Goal: Task Accomplishment & Management: Use online tool/utility

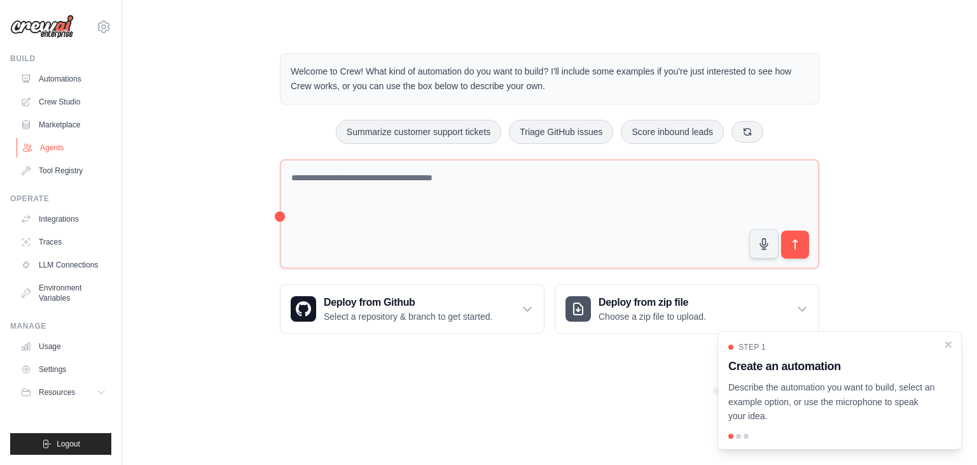
click at [52, 146] on link "Agents" at bounding box center [65, 147] width 96 height 20
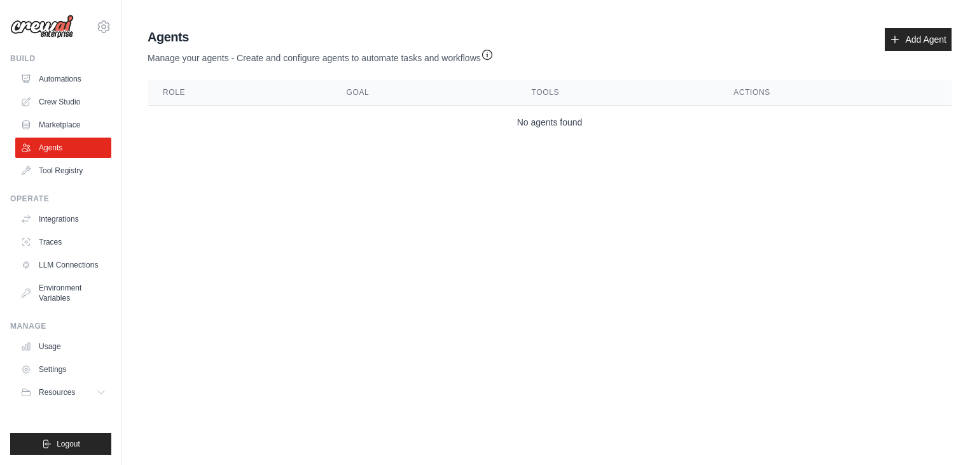
click at [58, 28] on img at bounding box center [42, 27] width 64 height 24
click at [73, 106] on link "Crew Studio" at bounding box center [65, 102] width 96 height 20
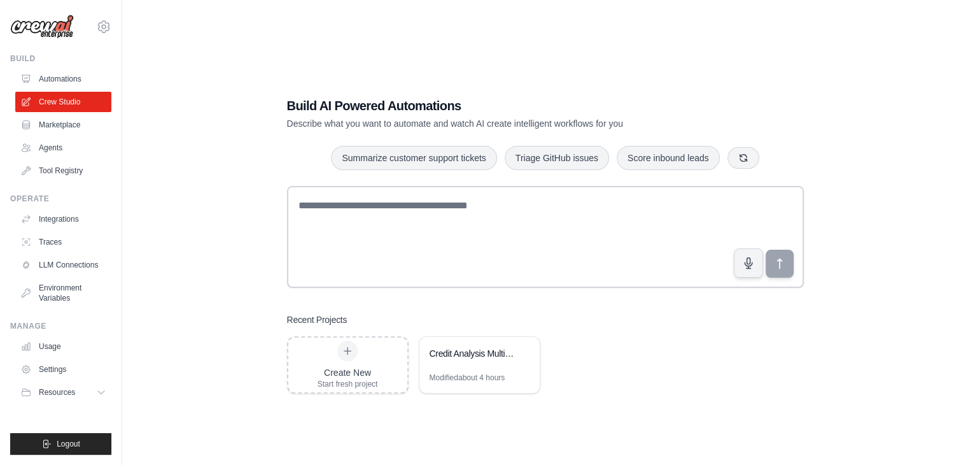
click at [73, 80] on link "Automations" at bounding box center [63, 79] width 96 height 20
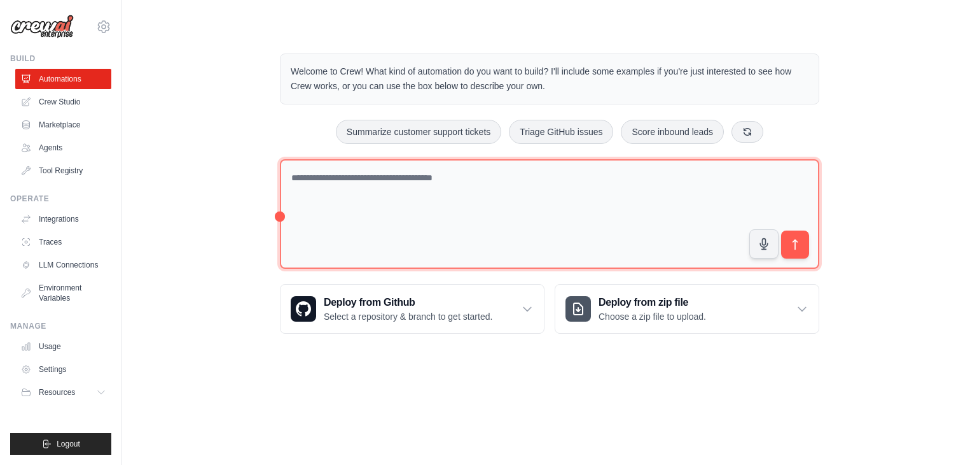
click at [314, 167] on textarea at bounding box center [550, 214] width 540 height 110
type textarea "*"
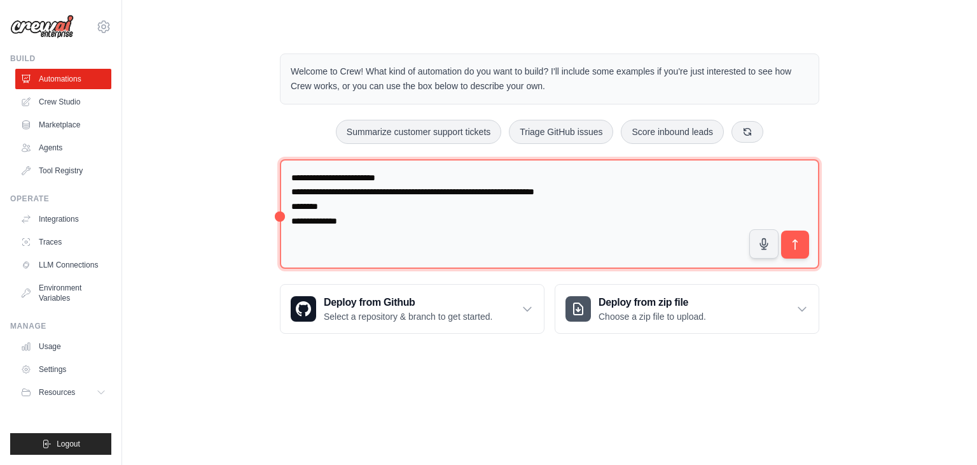
click at [311, 228] on textarea "**********" at bounding box center [550, 214] width 540 height 110
click at [375, 218] on textarea "**********" at bounding box center [550, 214] width 540 height 110
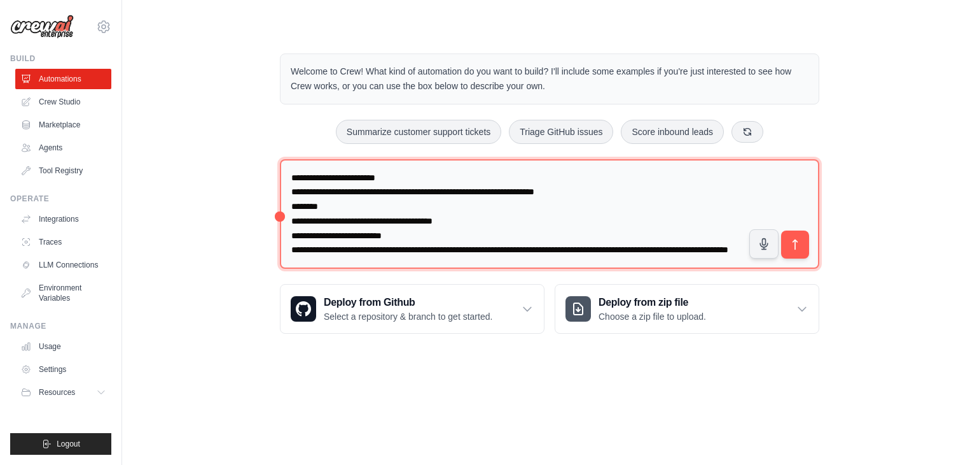
scroll to position [3, 0]
type textarea "**********"
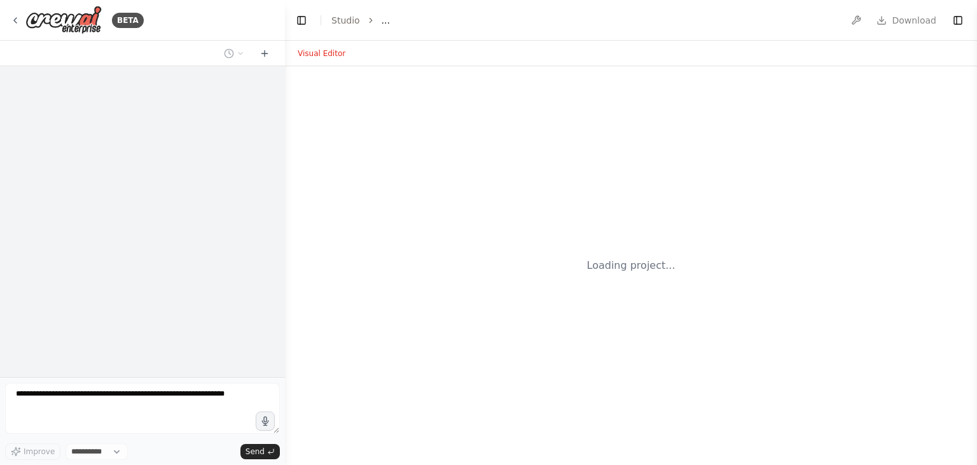
select select "****"
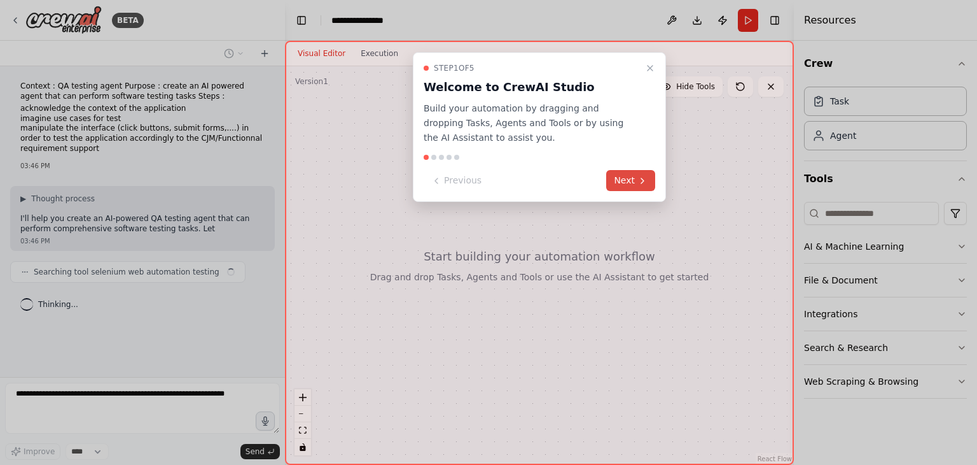
click at [612, 179] on button "Next" at bounding box center [630, 180] width 49 height 21
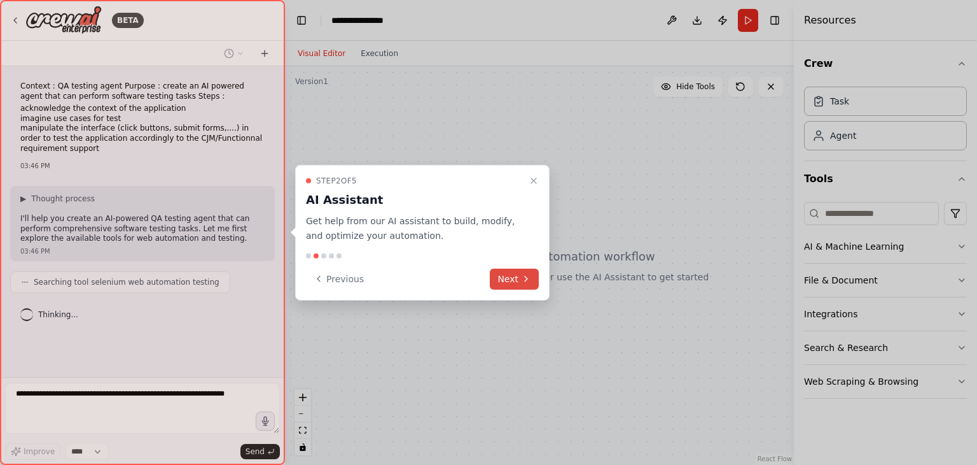
click at [528, 283] on icon at bounding box center [526, 279] width 10 height 10
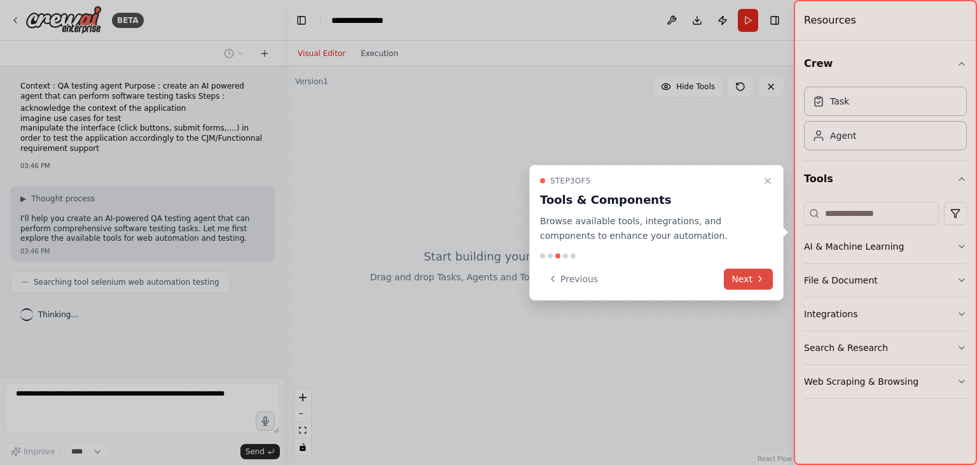
click at [762, 278] on icon at bounding box center [760, 279] width 10 height 10
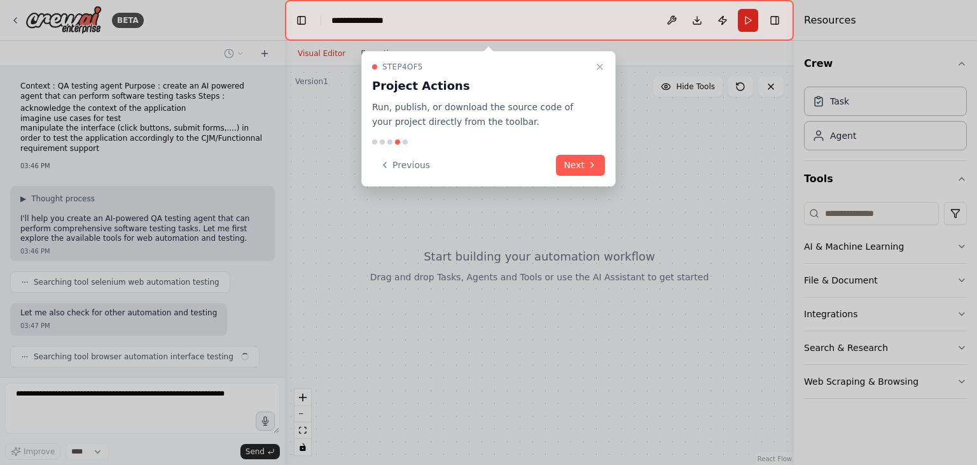
scroll to position [32, 0]
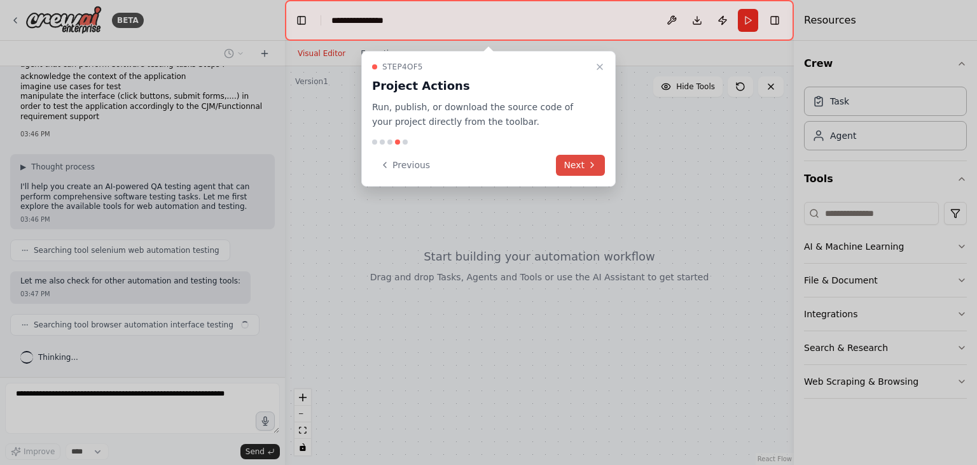
click at [583, 157] on button "Next" at bounding box center [580, 165] width 49 height 21
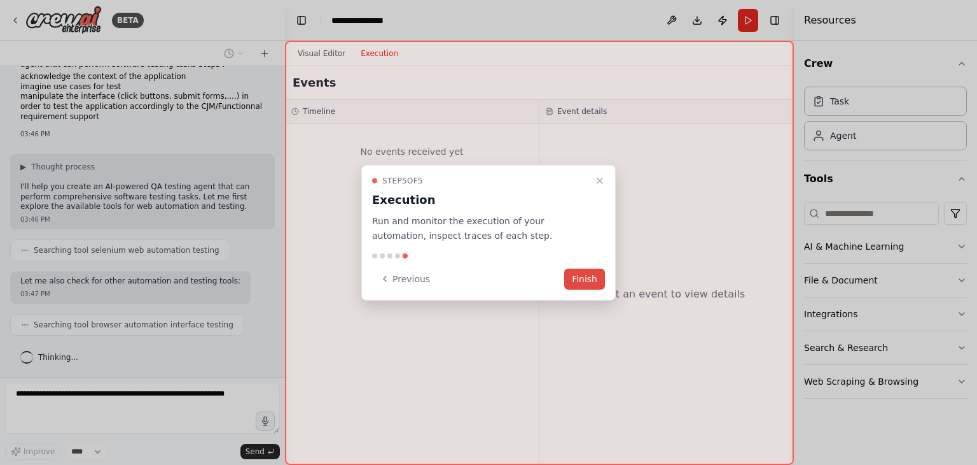
click at [583, 272] on button "Finish" at bounding box center [584, 278] width 41 height 21
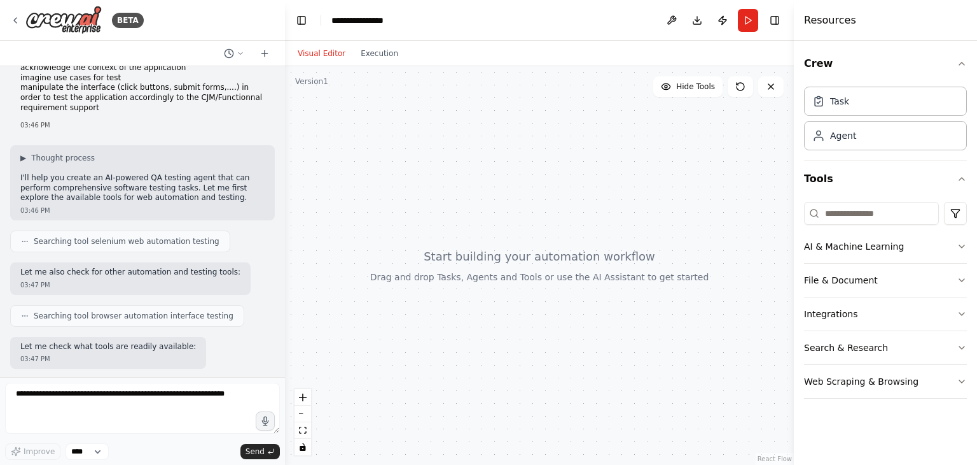
scroll to position [106, 0]
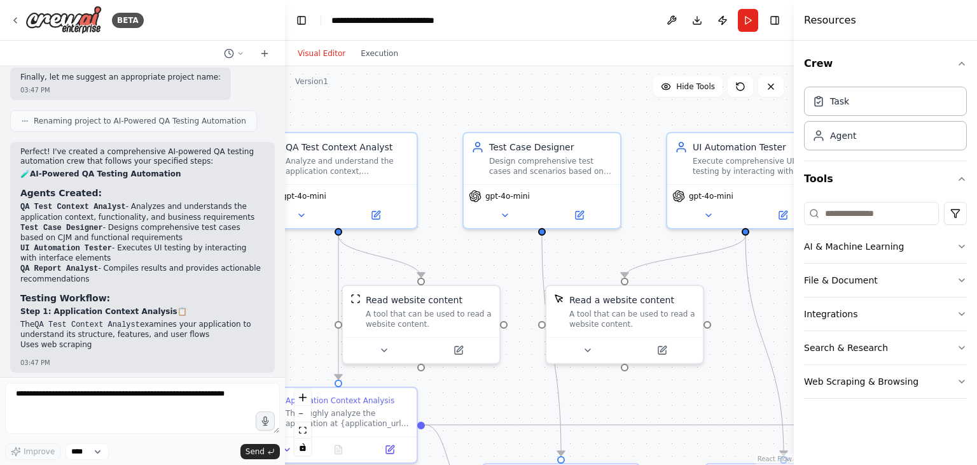
drag, startPoint x: 377, startPoint y: 272, endPoint x: 288, endPoint y: 274, distance: 89.7
click at [288, 274] on div ".deletable-edge-delete-btn { width: 20px; height: 20px; border: 0px solid #ffff…" at bounding box center [539, 265] width 509 height 398
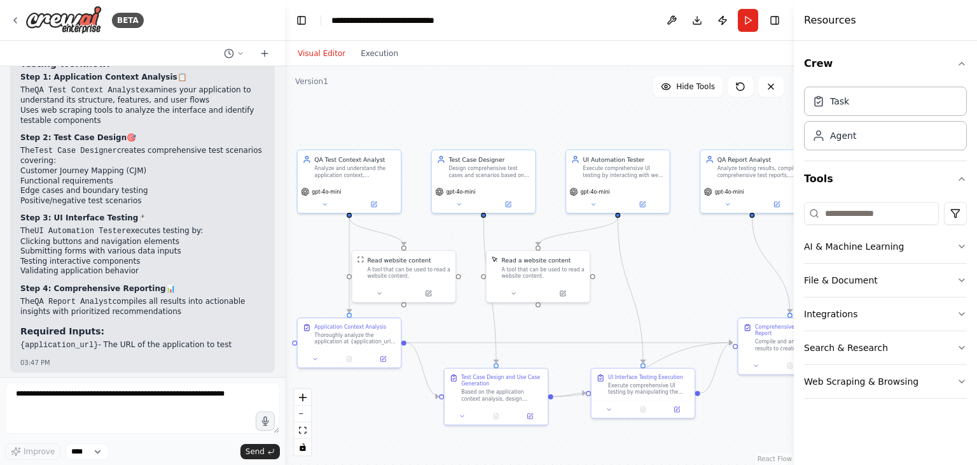
drag, startPoint x: 501, startPoint y: 135, endPoint x: 489, endPoint y: 117, distance: 21.2
click at [489, 117] on div ".deletable-edge-delete-btn { width: 20px; height: 20px; border: 0px solid #ffff…" at bounding box center [539, 265] width 509 height 398
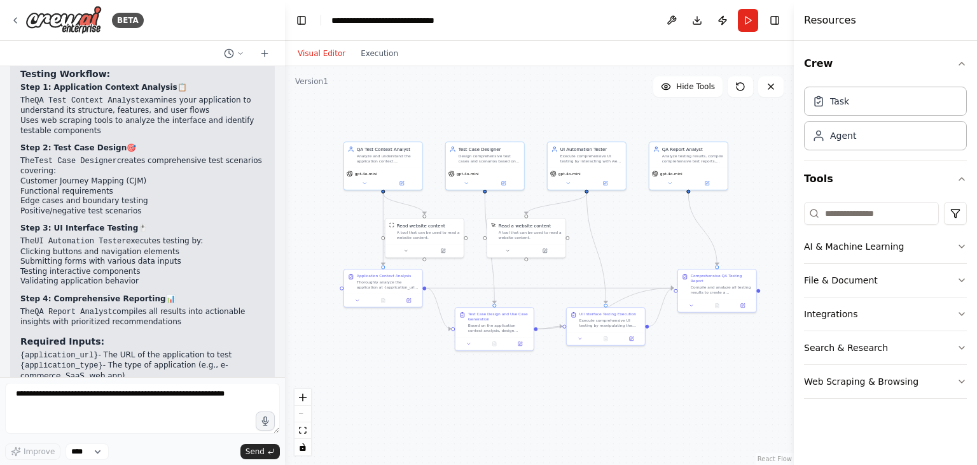
scroll to position [1125, 0]
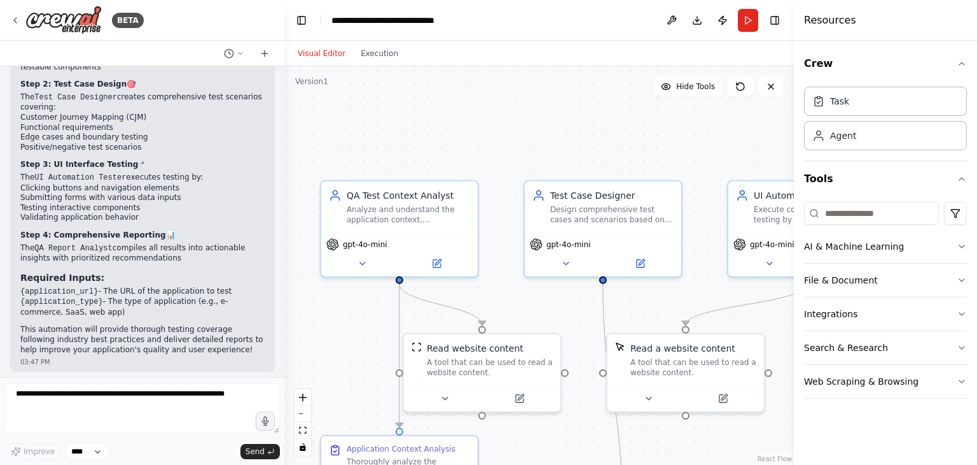
drag, startPoint x: 310, startPoint y: 151, endPoint x: 376, endPoint y: 397, distance: 254.4
click at [374, 396] on div ".deletable-edge-delete-btn { width: 20px; height: 20px; border: 0px solid #ffff…" at bounding box center [539, 265] width 509 height 398
click at [353, 257] on button at bounding box center [364, 262] width 72 height 15
click at [367, 258] on icon at bounding box center [363, 262] width 10 height 10
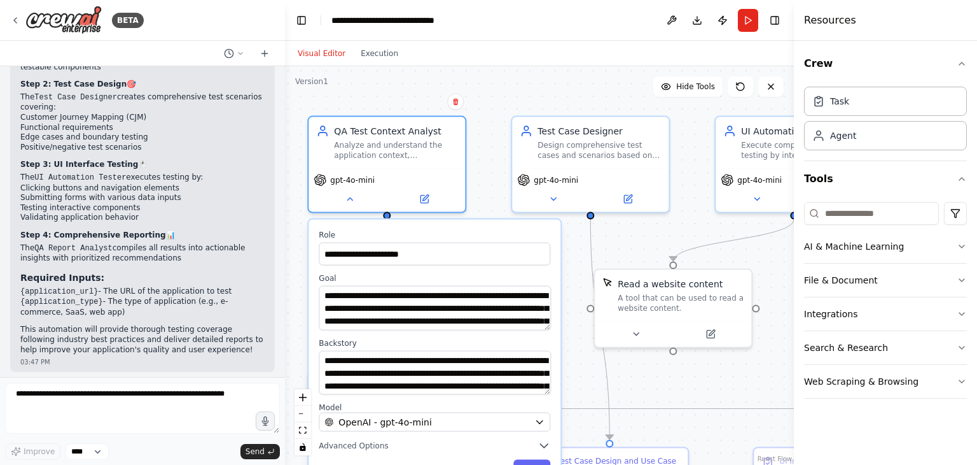
drag, startPoint x: 461, startPoint y: 275, endPoint x: 479, endPoint y: 211, distance: 66.7
click at [479, 211] on div "**********" at bounding box center [539, 265] width 509 height 398
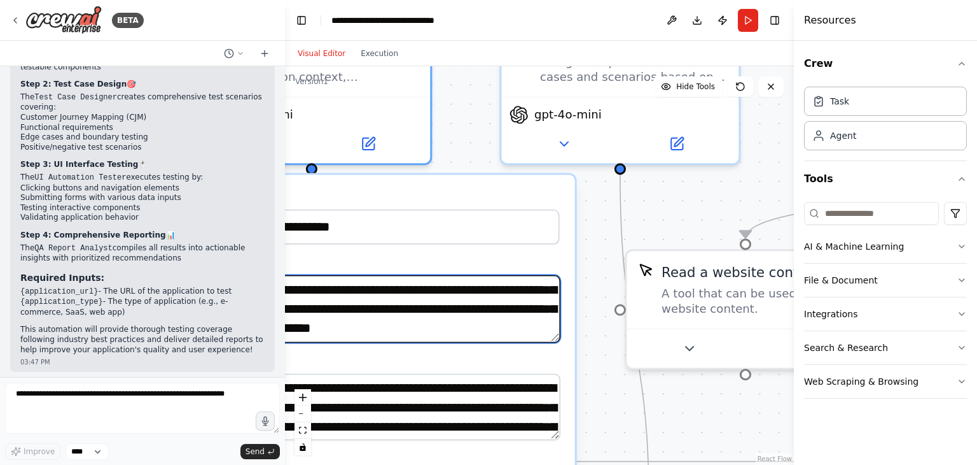
scroll to position [25, 0]
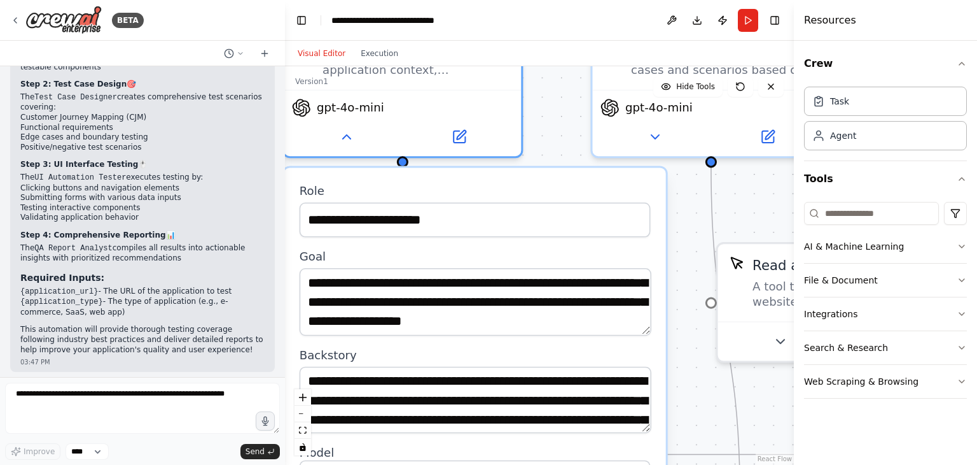
drag, startPoint x: 591, startPoint y: 215, endPoint x: 682, endPoint y: 208, distance: 91.3
click at [682, 208] on div "**********" at bounding box center [539, 265] width 509 height 398
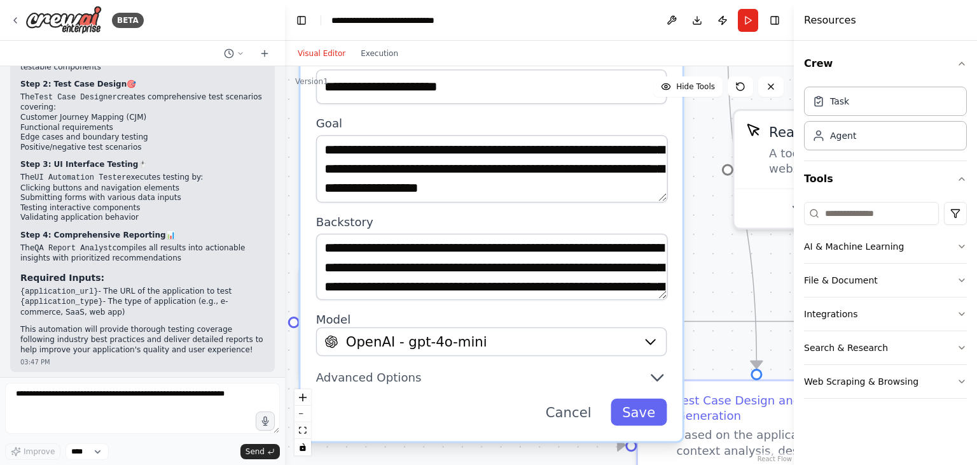
drag, startPoint x: 676, startPoint y: 298, endPoint x: 692, endPoint y: 164, distance: 135.3
click at [692, 164] on div "**********" at bounding box center [539, 265] width 509 height 398
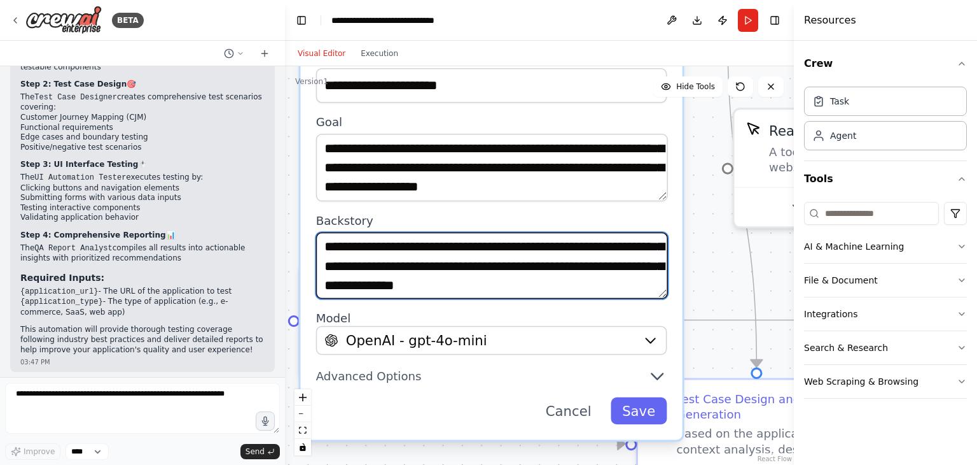
scroll to position [64, 0]
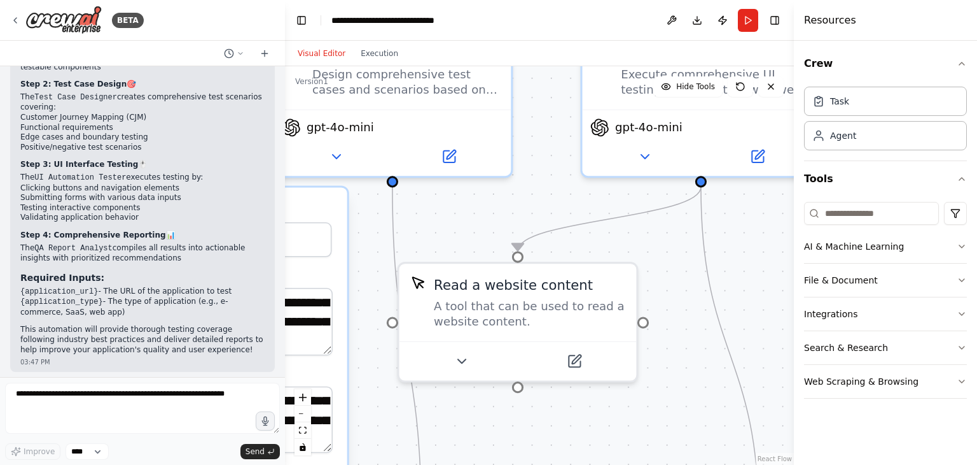
drag, startPoint x: 694, startPoint y: 267, endPoint x: 323, endPoint y: 458, distance: 416.7
click at [323, 458] on div "**********" at bounding box center [539, 265] width 509 height 398
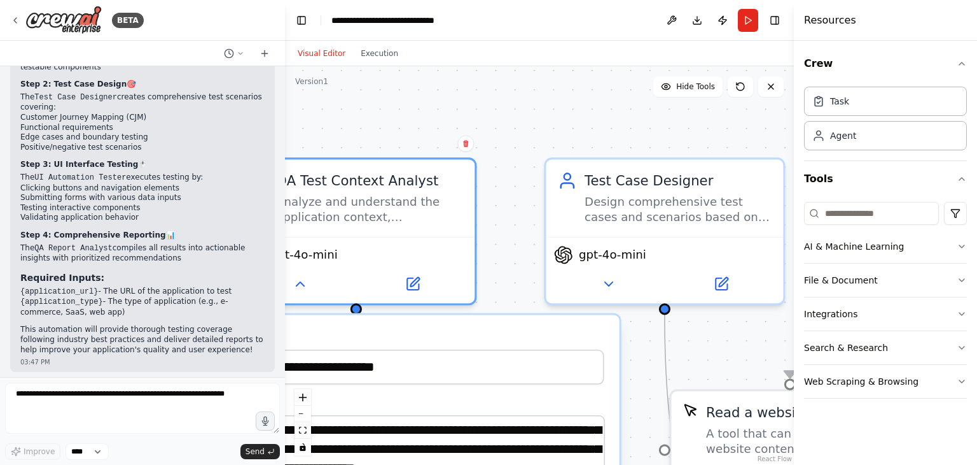
drag, startPoint x: 461, startPoint y: 274, endPoint x: 769, endPoint y: 365, distance: 320.4
click at [769, 365] on div "**********" at bounding box center [539, 265] width 509 height 398
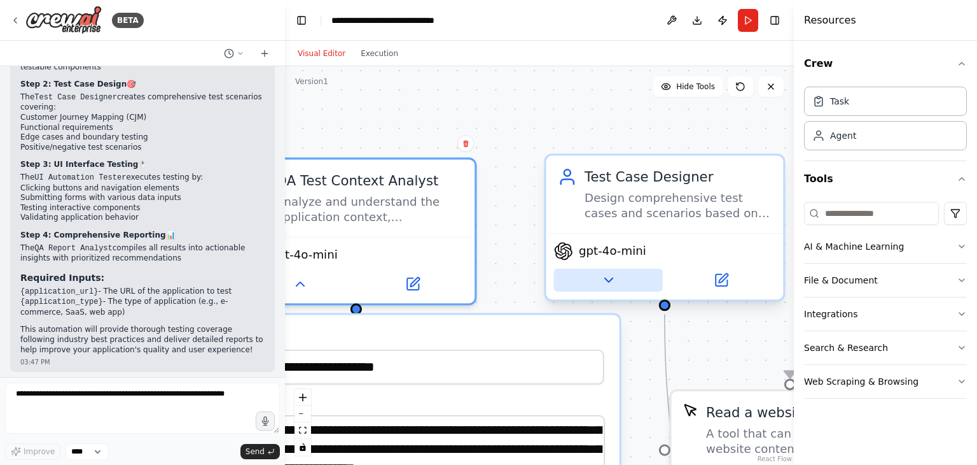
click at [606, 276] on icon at bounding box center [608, 279] width 15 height 15
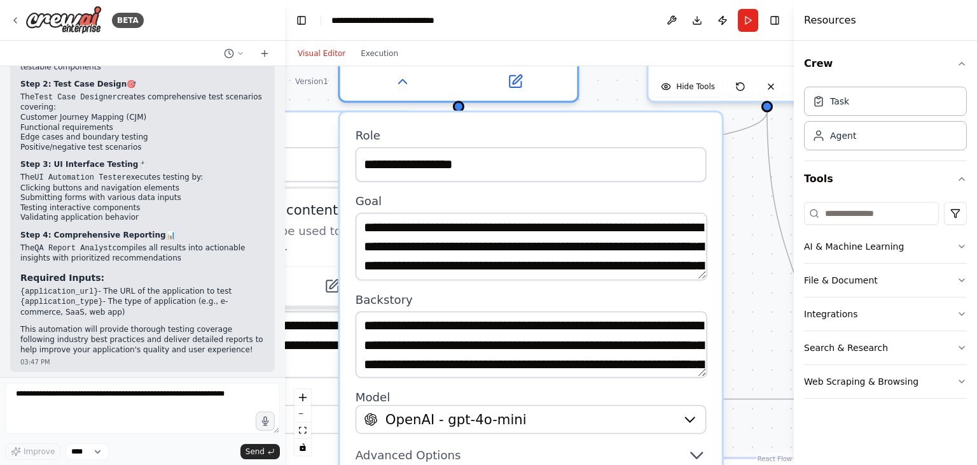
drag, startPoint x: 496, startPoint y: 262, endPoint x: 299, endPoint y: 57, distance: 284.0
click at [291, 59] on div "Visual Editor Execution Version 1 Hide Tools .deletable-edge-delete-btn { width…" at bounding box center [539, 253] width 509 height 424
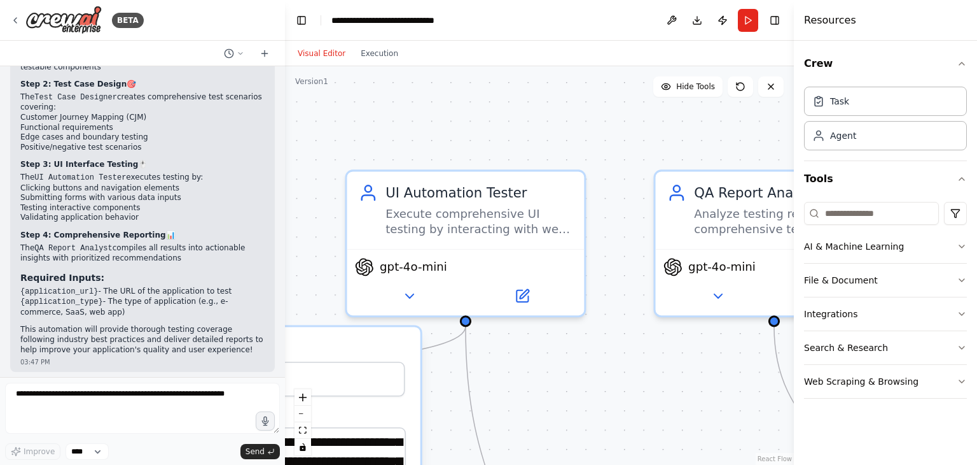
drag, startPoint x: 744, startPoint y: 279, endPoint x: 444, endPoint y: 492, distance: 367.8
click at [444, 464] on html "BETA Context : QA testing agent Purpose : create an AI powered agent that can p…" at bounding box center [488, 232] width 977 height 465
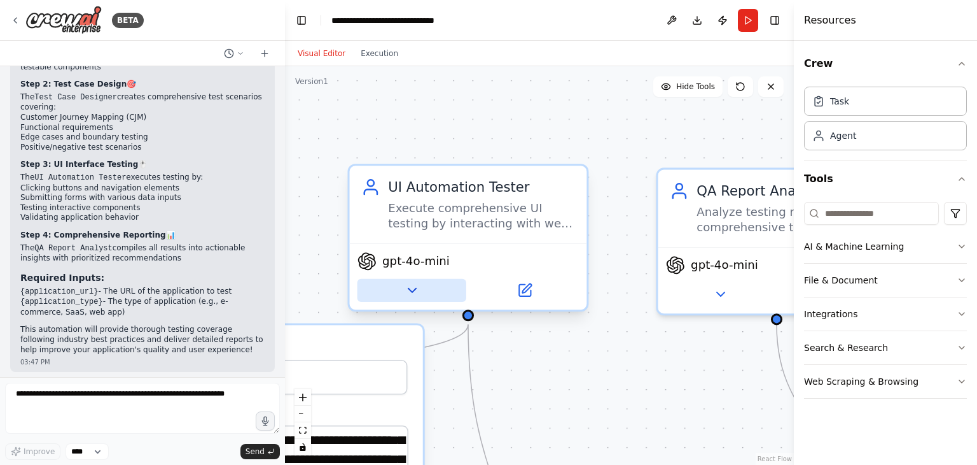
click at [419, 290] on button at bounding box center [412, 290] width 109 height 23
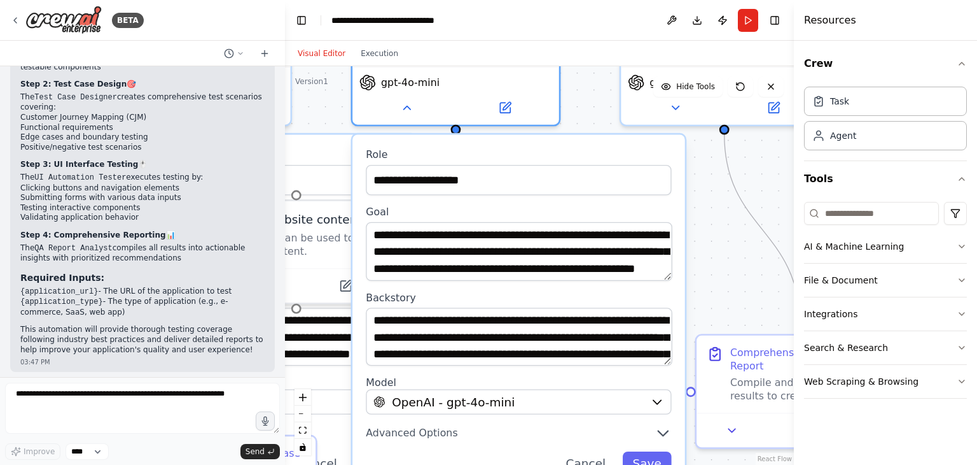
drag, startPoint x: 583, startPoint y: 310, endPoint x: 573, endPoint y: 115, distance: 195.6
click at [573, 115] on div "**********" at bounding box center [539, 265] width 509 height 398
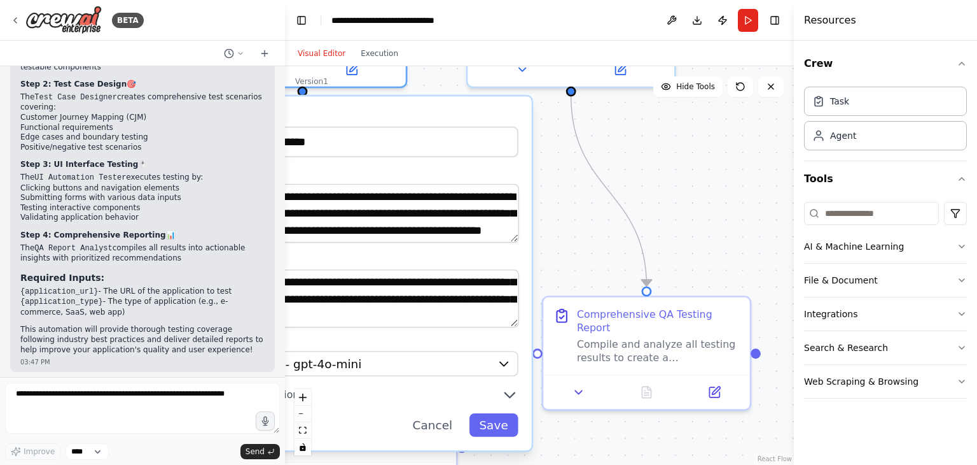
drag, startPoint x: 710, startPoint y: 253, endPoint x: 554, endPoint y: 222, distance: 158.9
click at [554, 222] on div "**********" at bounding box center [539, 265] width 509 height 398
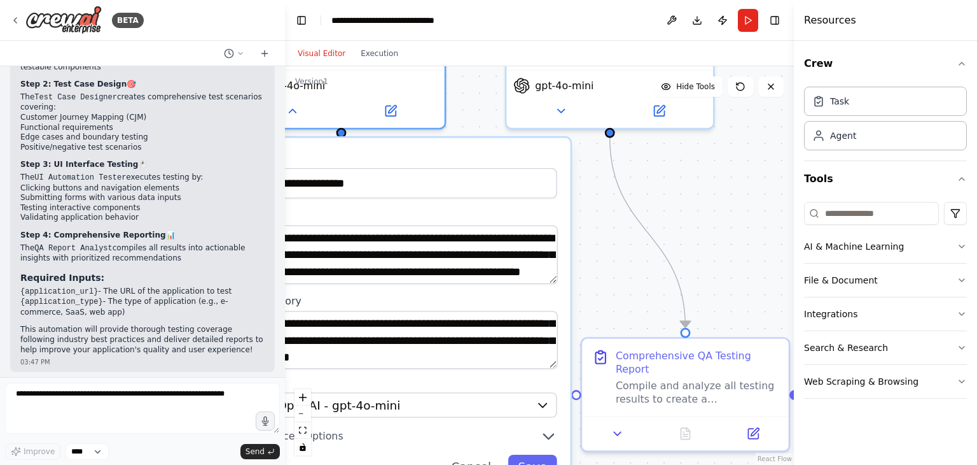
drag, startPoint x: 582, startPoint y: 229, endPoint x: 686, endPoint y: 295, distance: 123.0
click at [686, 295] on div "**********" at bounding box center [539, 265] width 509 height 398
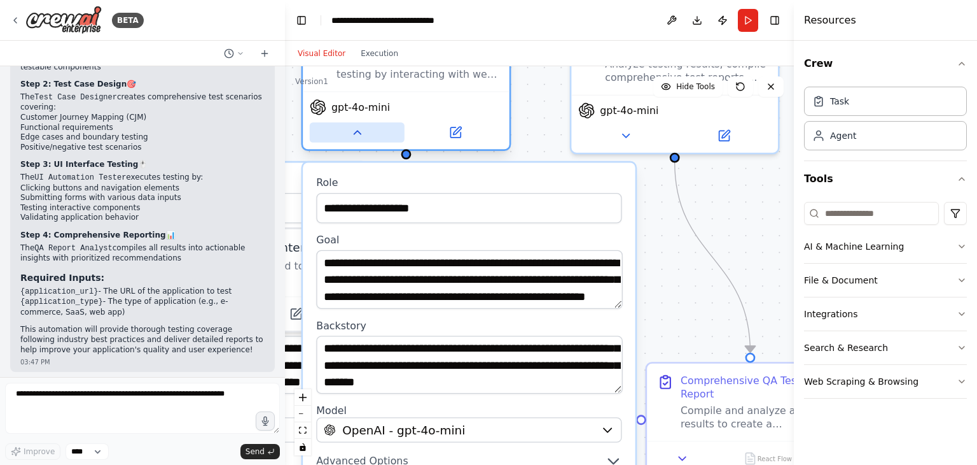
click at [374, 131] on button at bounding box center [357, 132] width 95 height 20
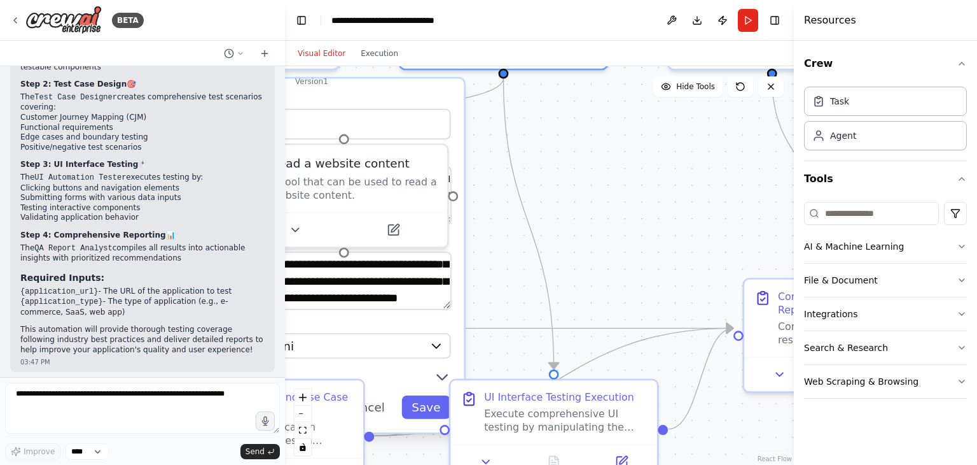
drag, startPoint x: 579, startPoint y: 249, endPoint x: 678, endPoint y: 164, distance: 130.0
click at [677, 164] on div "**********" at bounding box center [539, 265] width 509 height 398
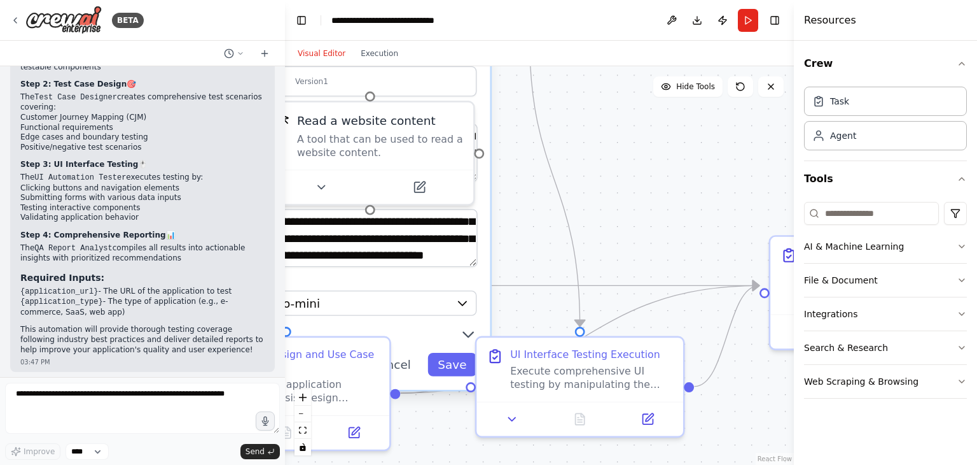
drag, startPoint x: 629, startPoint y: 260, endPoint x: 654, endPoint y: 218, distance: 49.1
click at [654, 218] on div "**********" at bounding box center [539, 265] width 509 height 398
click at [517, 414] on icon at bounding box center [512, 415] width 13 height 13
drag, startPoint x: 566, startPoint y: 209, endPoint x: 561, endPoint y: 85, distance: 124.2
click at [561, 85] on div "**********" at bounding box center [539, 265] width 509 height 398
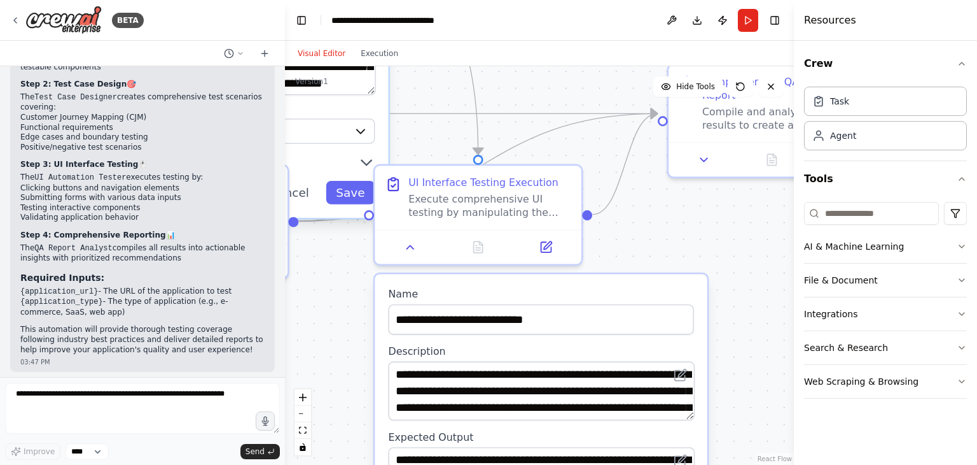
drag, startPoint x: 578, startPoint y: 198, endPoint x: 460, endPoint y: 1, distance: 229.2
click at [460, 1] on main "**********" at bounding box center [539, 232] width 509 height 465
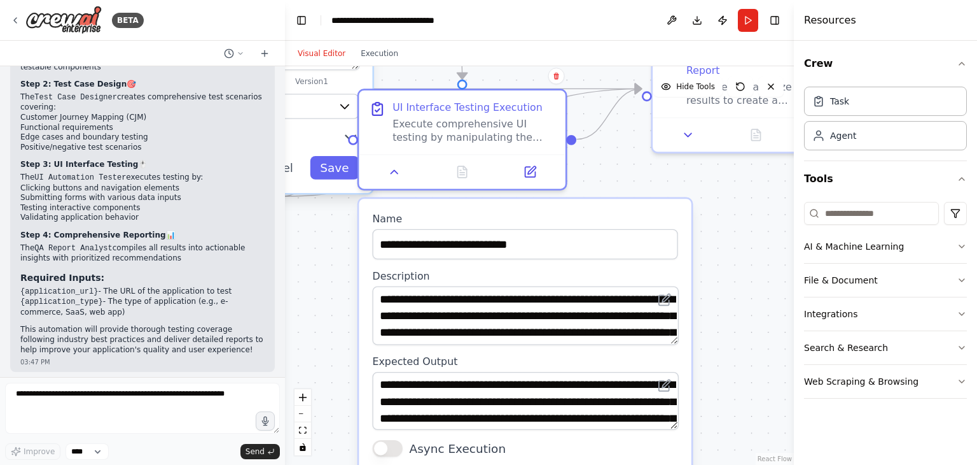
drag, startPoint x: 579, startPoint y: 334, endPoint x: 578, endPoint y: 281, distance: 52.8
click at [578, 281] on div "**********" at bounding box center [524, 306] width 305 height 75
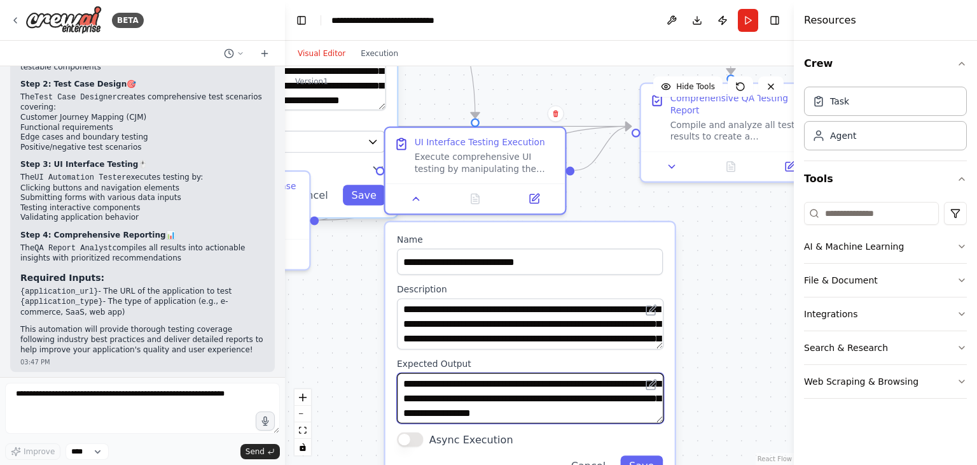
scroll to position [38, 0]
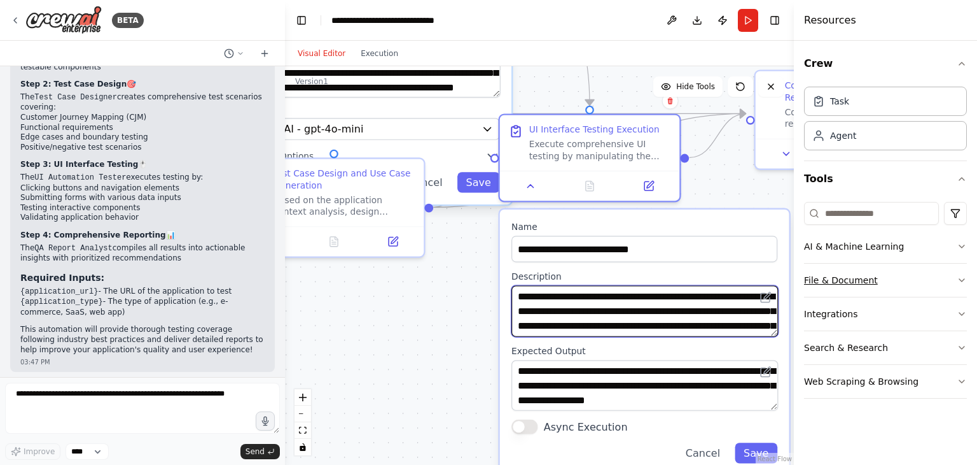
drag, startPoint x: 720, startPoint y: 321, endPoint x: 878, endPoint y: 291, distance: 160.6
click at [928, 287] on div "BETA Context : QA testing agent Purpose : create an AI powered agent that can p…" at bounding box center [488, 232] width 977 height 465
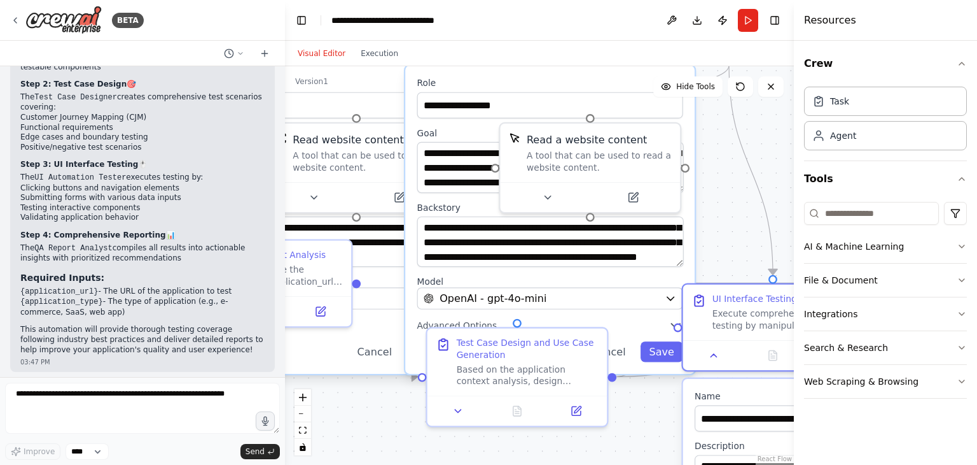
drag, startPoint x: 537, startPoint y: 303, endPoint x: 630, endPoint y: 494, distance: 212.3
click at [630, 464] on html "BETA Context : QA testing agent Purpose : create an AI powered agent that can p…" at bounding box center [488, 232] width 977 height 465
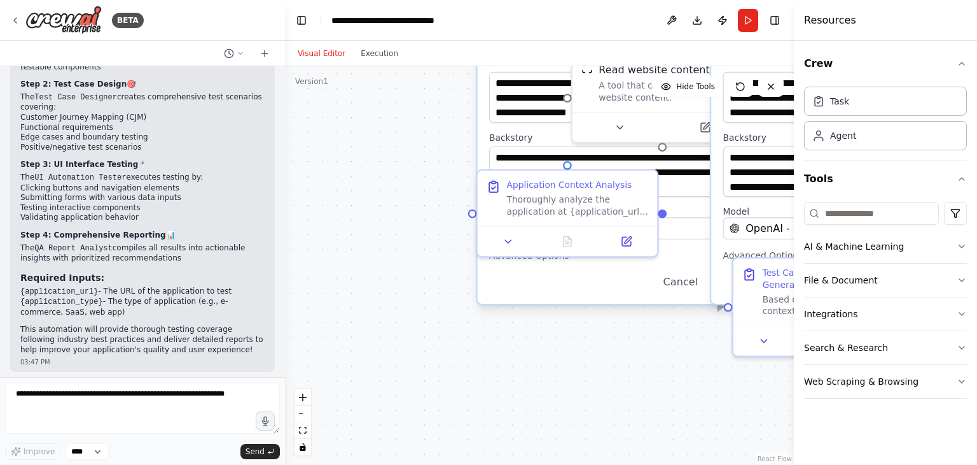
drag, startPoint x: 394, startPoint y: 401, endPoint x: 694, endPoint y: 333, distance: 307.4
click at [718, 326] on div "**********" at bounding box center [539, 265] width 509 height 398
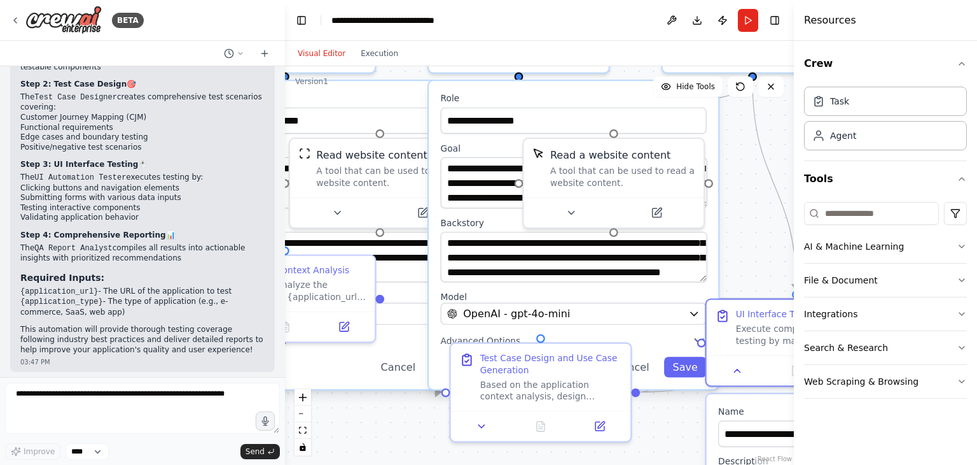
drag, startPoint x: 667, startPoint y: 349, endPoint x: 397, endPoint y: 482, distance: 300.5
click at [397, 464] on html "BETA Context : QA testing agent Purpose : create an AI powered agent that can p…" at bounding box center [488, 232] width 977 height 465
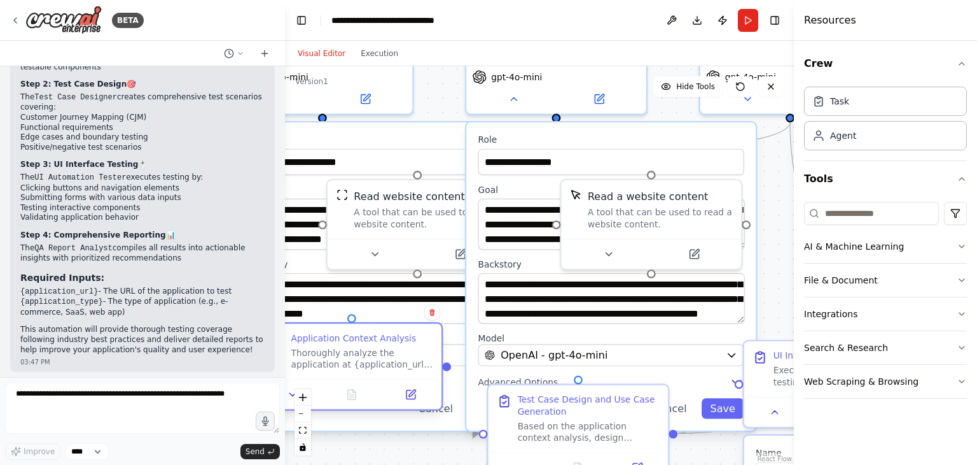
drag, startPoint x: 371, startPoint y: 328, endPoint x: 384, endPoint y: 330, distance: 13.0
click at [384, 330] on div "Application Context Analysis Thoroughly analyze the application at {application…" at bounding box center [352, 350] width 180 height 55
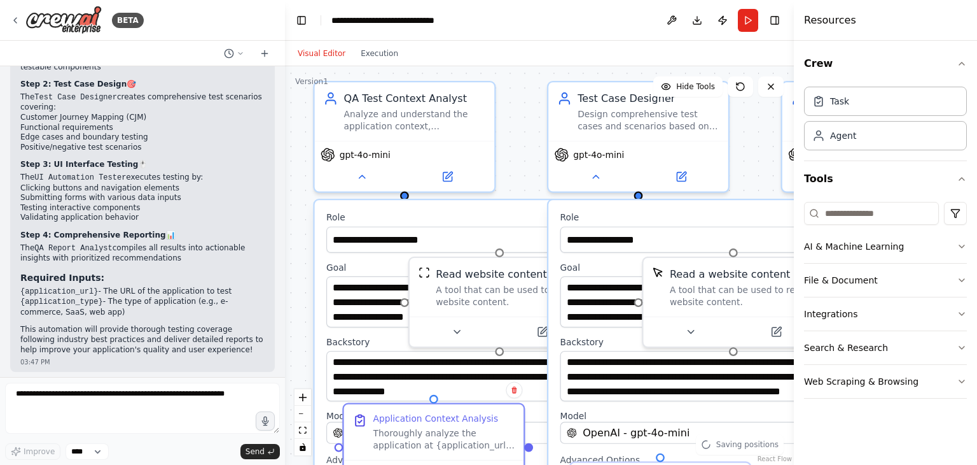
drag, startPoint x: 419, startPoint y: 111, endPoint x: 501, endPoint y: 188, distance: 113.0
click at [501, 188] on div "**********" at bounding box center [539, 265] width 509 height 398
click at [363, 174] on icon at bounding box center [362, 173] width 6 height 3
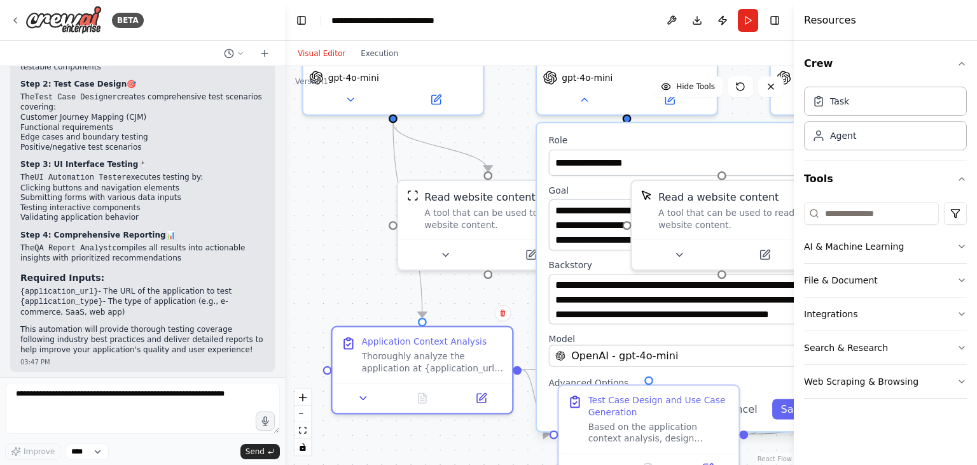
drag, startPoint x: 355, startPoint y: 312, endPoint x: 349, endPoint y: 235, distance: 77.9
click at [349, 235] on div ".deletable-edge-delete-btn { width: 20px; height: 20px; border: 0px solid #ffff…" at bounding box center [539, 265] width 509 height 398
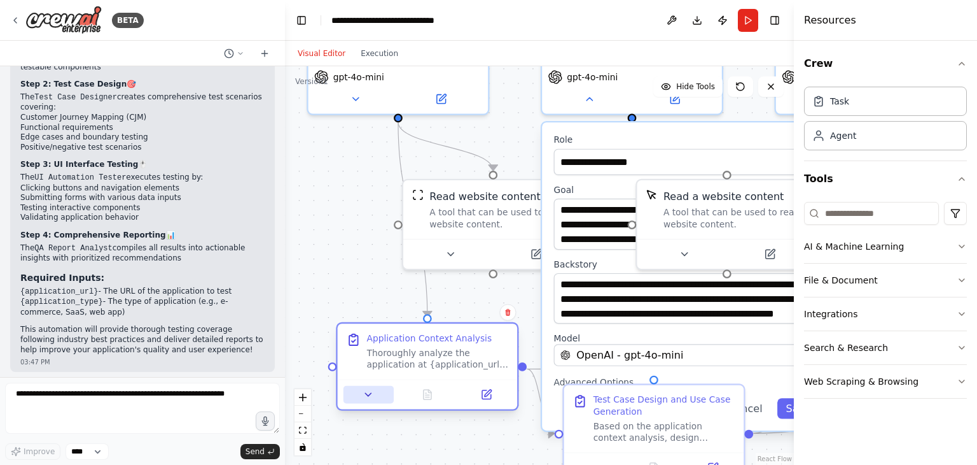
click at [370, 400] on button at bounding box center [369, 395] width 50 height 18
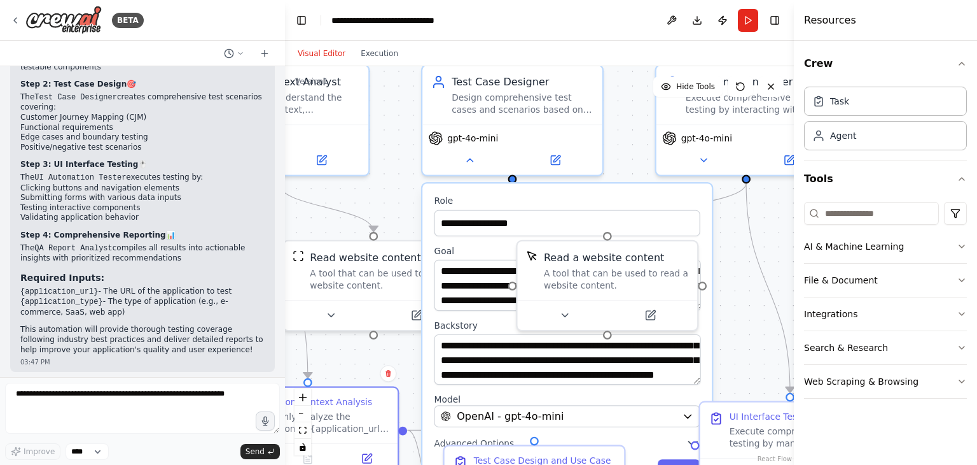
drag, startPoint x: 383, startPoint y: 276, endPoint x: 263, endPoint y: 337, distance: 134.3
click at [263, 337] on div "BETA Context : QA testing agent Purpose : create an AI powered agent that can p…" at bounding box center [488, 232] width 977 height 465
click at [486, 163] on button at bounding box center [469, 157] width 83 height 18
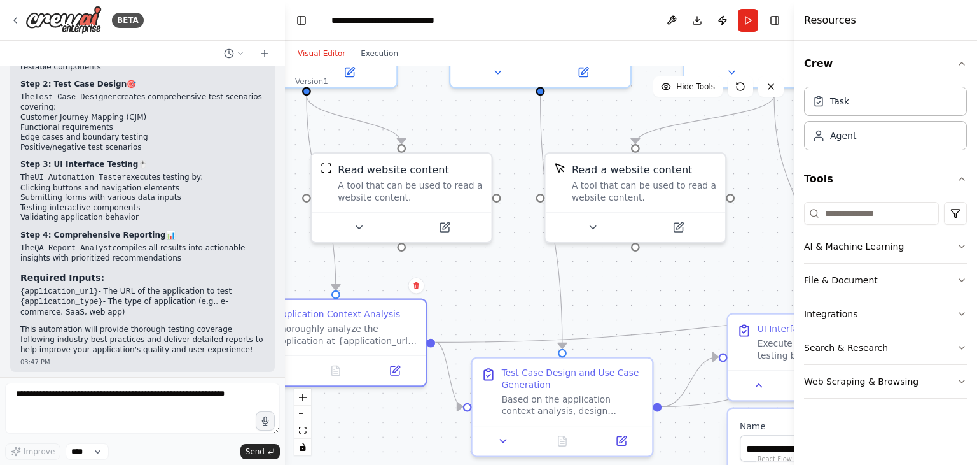
drag, startPoint x: 496, startPoint y: 241, endPoint x: 545, endPoint y: 149, distance: 103.9
click at [545, 149] on div ".deletable-edge-delete-btn { width: 20px; height: 20px; border: 0px solid #ffff…" at bounding box center [539, 265] width 509 height 398
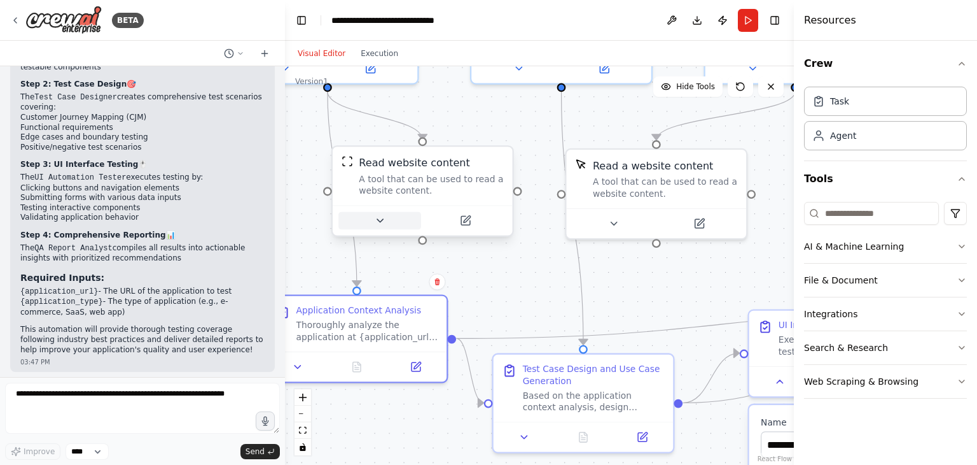
click at [369, 223] on button at bounding box center [380, 221] width 83 height 18
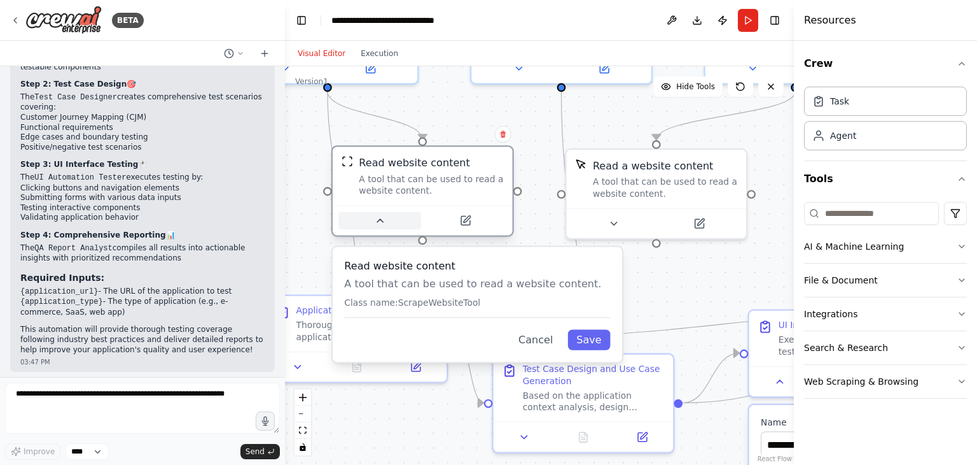
click at [369, 224] on button at bounding box center [380, 221] width 83 height 18
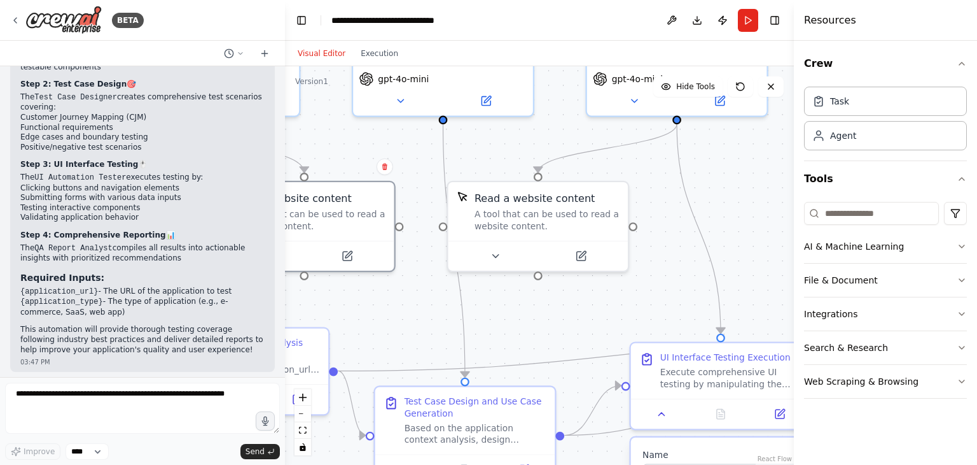
drag, startPoint x: 566, startPoint y: 288, endPoint x: 444, endPoint y: 323, distance: 126.9
click at [444, 323] on div ".deletable-edge-delete-btn { width: 20px; height: 20px; border: 0px solid #ffff…" at bounding box center [539, 265] width 509 height 398
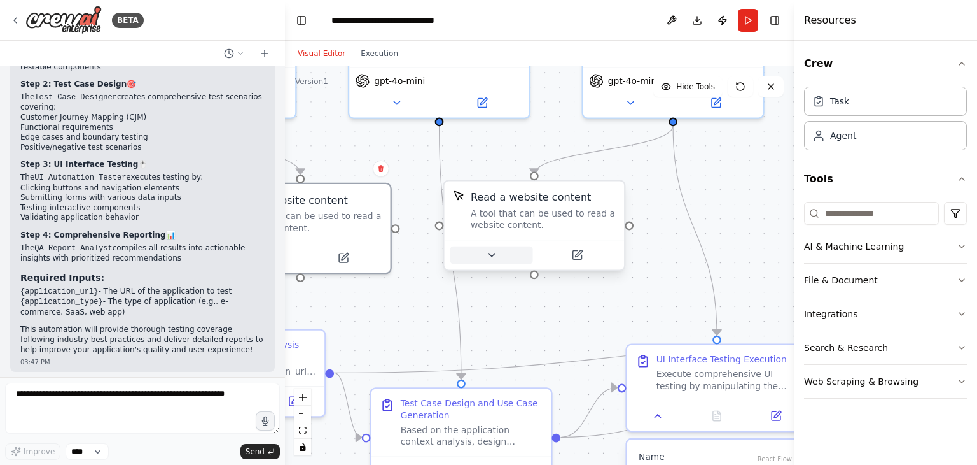
click at [496, 253] on icon at bounding box center [491, 254] width 11 height 11
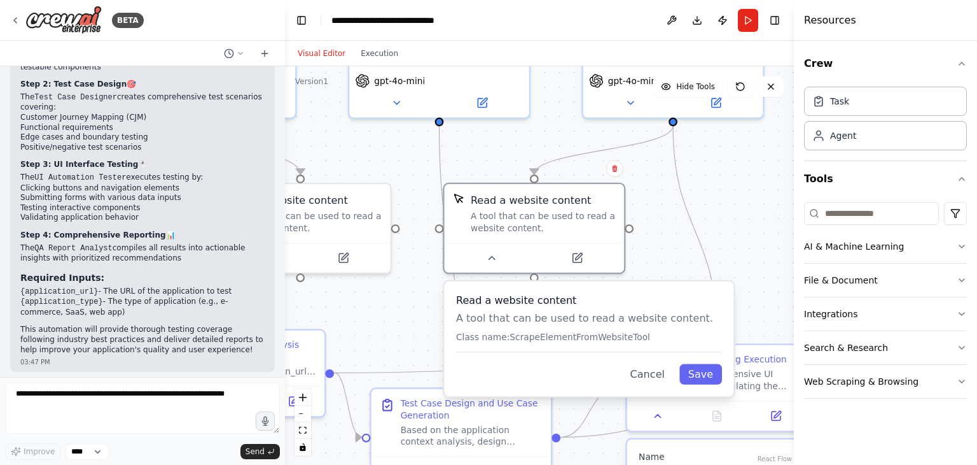
click at [664, 271] on div ".deletable-edge-delete-btn { width: 20px; height: 20px; border: 0px solid #ffff…" at bounding box center [539, 265] width 509 height 398
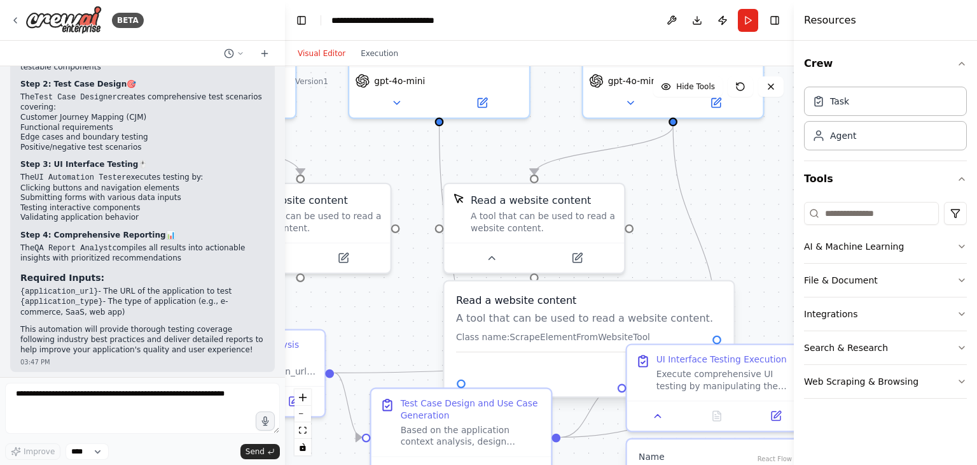
click at [664, 271] on div ".deletable-edge-delete-btn { width: 20px; height: 20px; border: 0px solid #ffff…" at bounding box center [539, 265] width 509 height 398
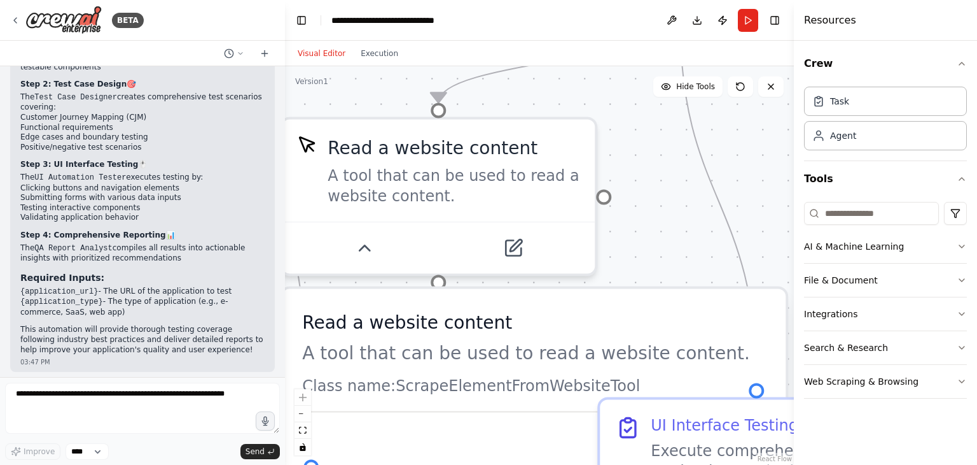
click at [625, 274] on div ".deletable-edge-delete-btn { width: 20px; height: 20px; border: 0px solid #ffff…" at bounding box center [539, 265] width 509 height 398
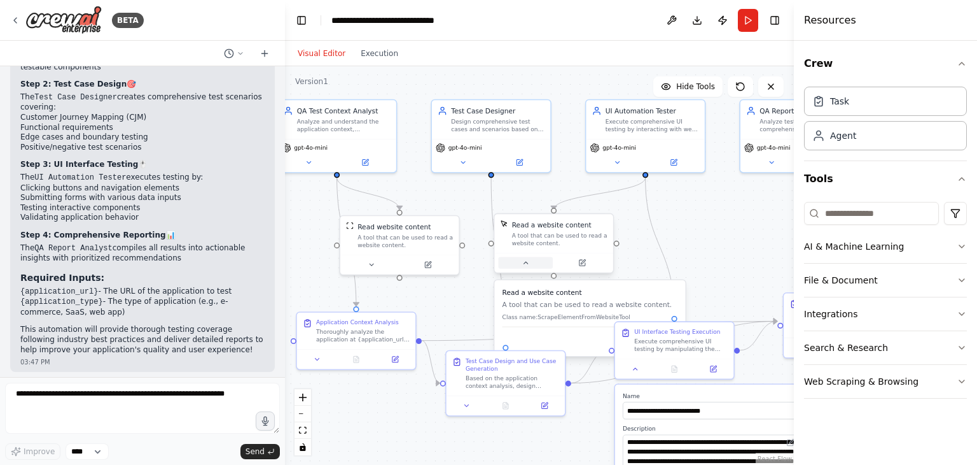
click at [524, 265] on icon at bounding box center [526, 263] width 8 height 8
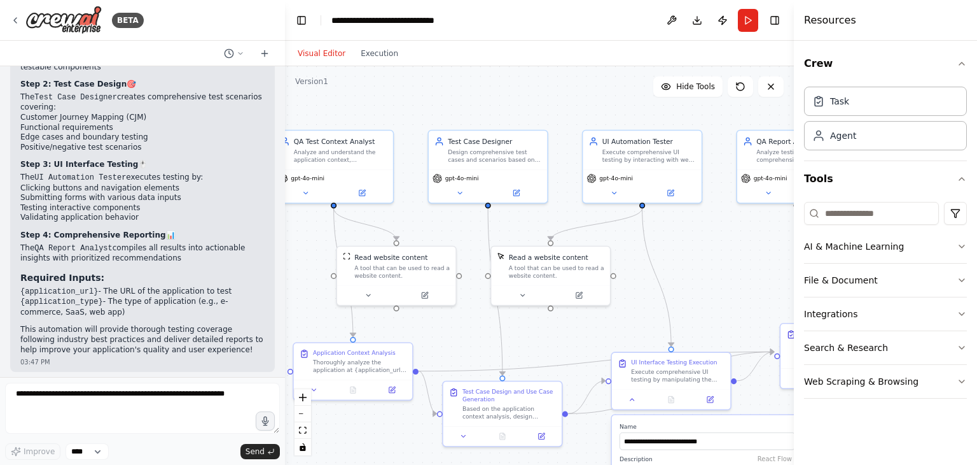
drag, startPoint x: 681, startPoint y: 225, endPoint x: 678, endPoint y: 255, distance: 30.7
click at [678, 255] on div ".deletable-edge-delete-btn { width: 20px; height: 20px; border: 0px solid #ffff…" at bounding box center [539, 265] width 509 height 398
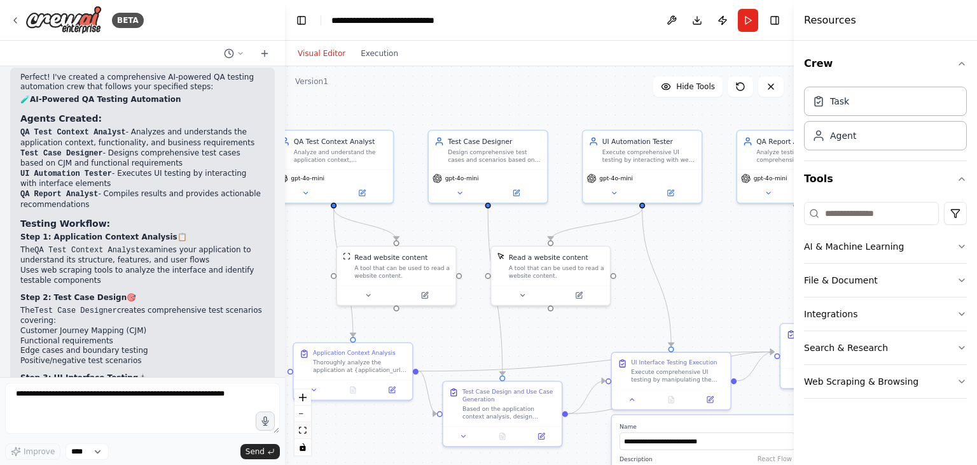
scroll to position [934, 0]
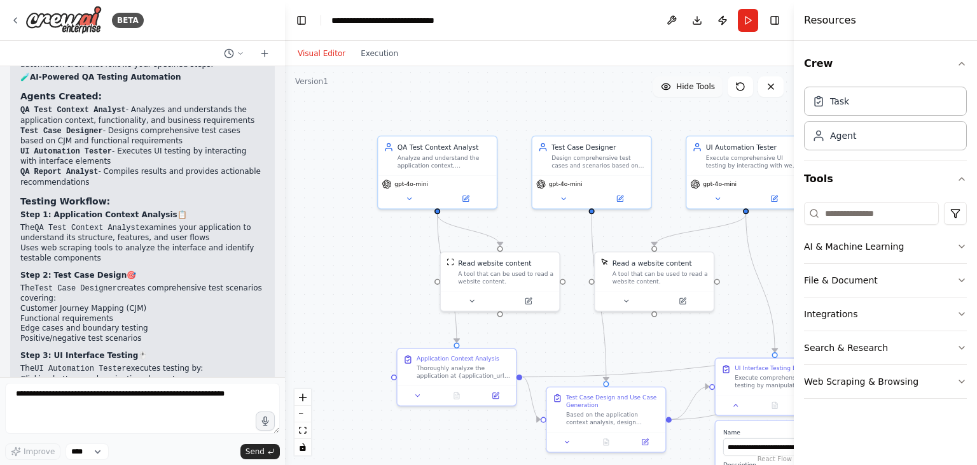
drag, startPoint x: 572, startPoint y: 90, endPoint x: 676, endPoint y: 96, distance: 103.9
click at [676, 96] on div "Version 1 Hide Tools .deletable-edge-delete-btn { width: 20px; height: 20px; bo…" at bounding box center [539, 265] width 509 height 398
click at [420, 256] on div ".deletable-edge-delete-btn { width: 20px; height: 20px; border: 0px solid #ffff…" at bounding box center [539, 265] width 509 height 398
click at [476, 272] on div "A tool that can be used to read a website content." at bounding box center [505, 274] width 95 height 15
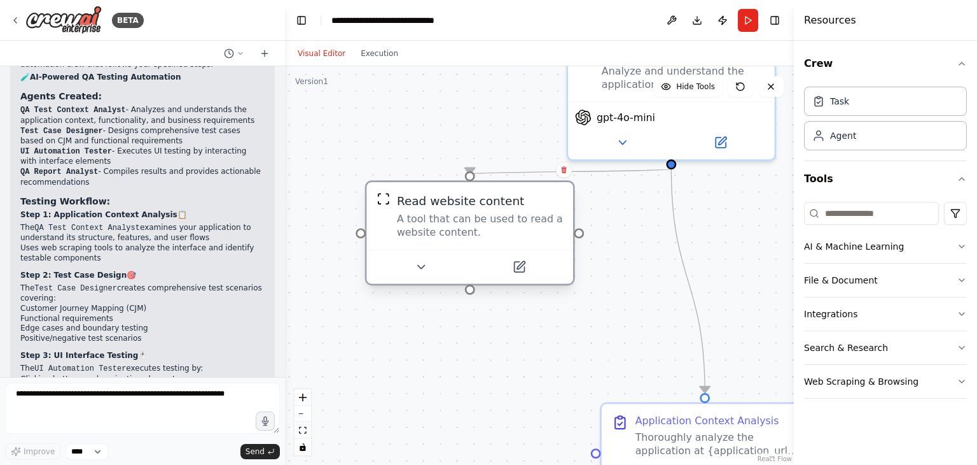
drag, startPoint x: 476, startPoint y: 276, endPoint x: 428, endPoint y: 219, distance: 74.1
click at [423, 220] on div "A tool that can be used to read a website content." at bounding box center [480, 225] width 166 height 27
click at [411, 321] on div ".deletable-edge-delete-btn { width: 20px; height: 20px; border: 0px solid #ffff…" at bounding box center [539, 265] width 509 height 398
click at [509, 274] on button at bounding box center [517, 266] width 95 height 20
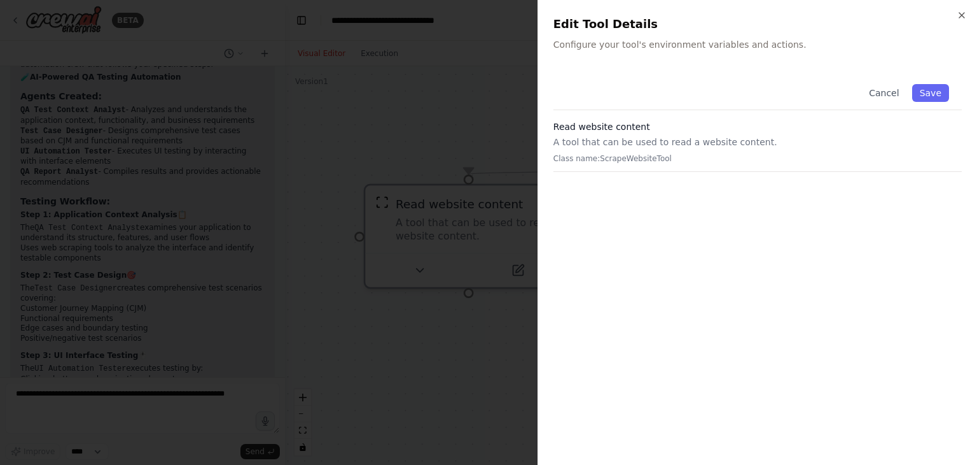
click at [598, 146] on p "A tool that can be used to read a website content." at bounding box center [758, 142] width 409 height 13
click at [968, 3] on div "Close Edit Tool Details Configure your tool's environment variables and actions…" at bounding box center [758, 232] width 440 height 465
click at [965, 13] on icon "button" at bounding box center [962, 15] width 10 height 10
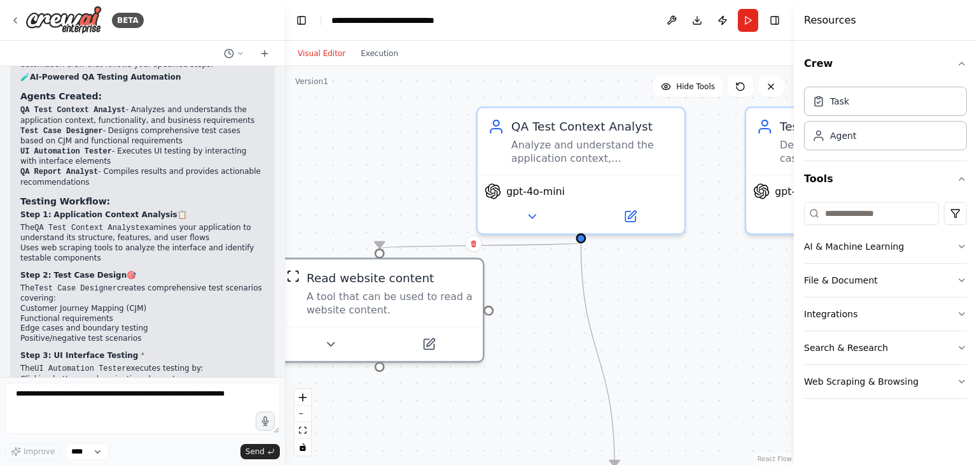
drag, startPoint x: 484, startPoint y: 108, endPoint x: 395, endPoint y: 181, distance: 115.7
click at [395, 181] on div ".deletable-edge-delete-btn { width: 20px; height: 20px; border: 0px solid #ffff…" at bounding box center [539, 265] width 509 height 398
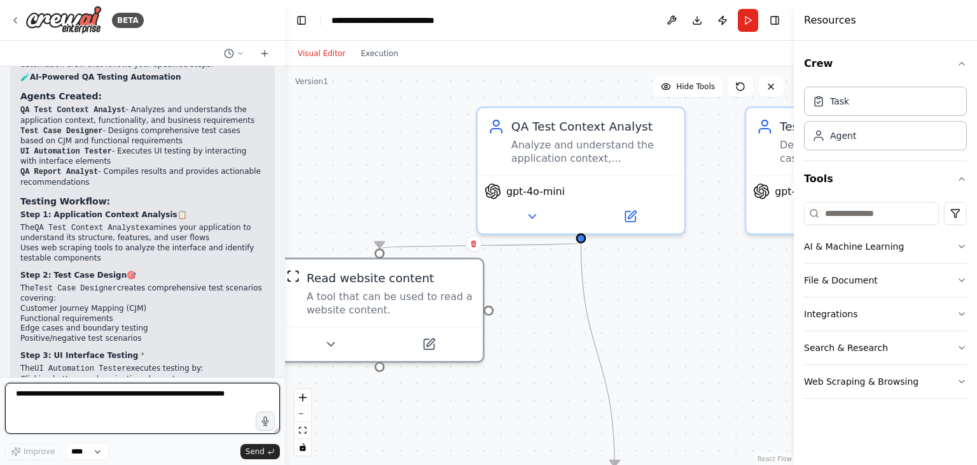
click at [100, 390] on textarea at bounding box center [142, 407] width 275 height 51
type textarea "**********"
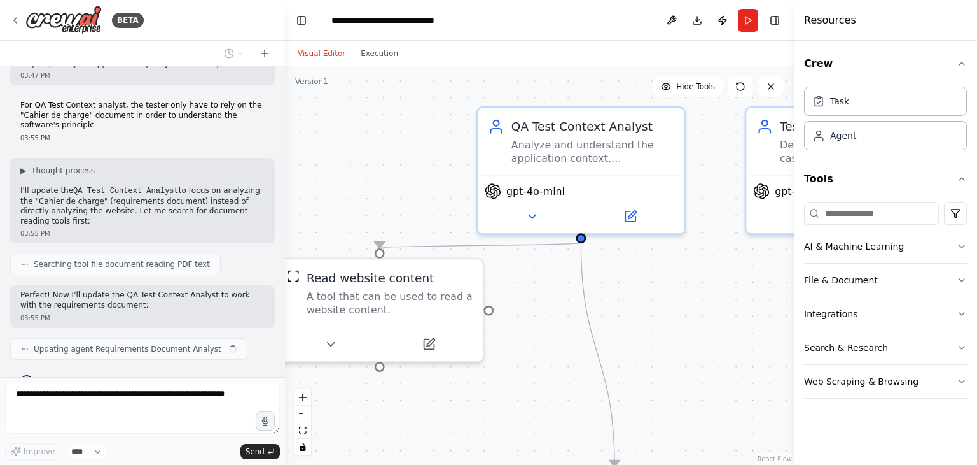
scroll to position [1421, 0]
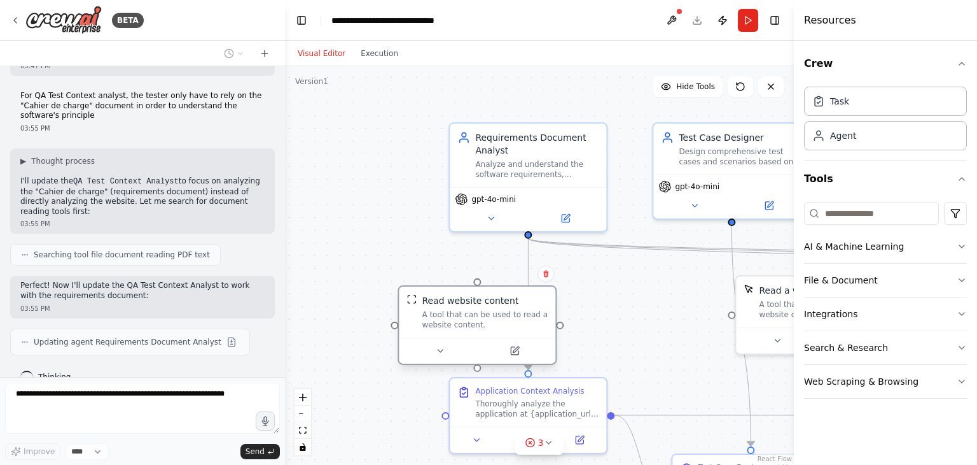
drag, startPoint x: 598, startPoint y: 291, endPoint x: 462, endPoint y: 298, distance: 135.8
click at [462, 298] on div "Read website content" at bounding box center [470, 300] width 97 height 13
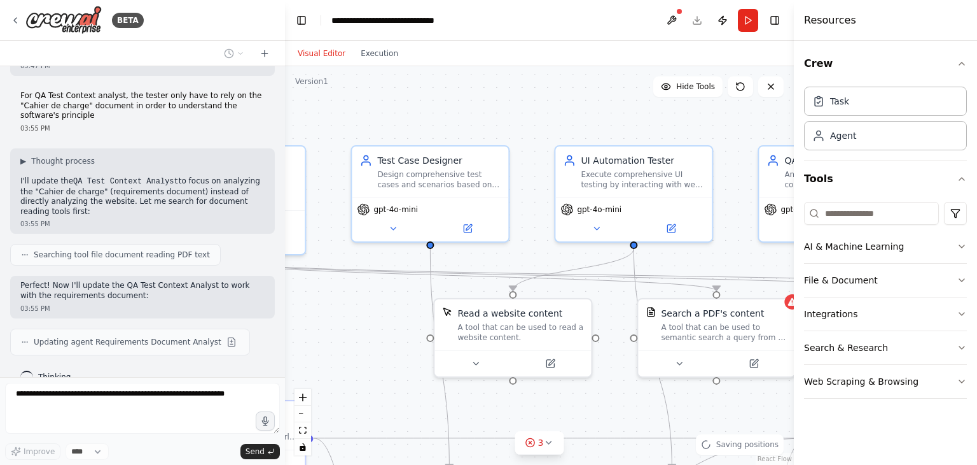
drag, startPoint x: 623, startPoint y: 301, endPoint x: 321, endPoint y: 318, distance: 302.1
click at [321, 321] on div ".deletable-edge-delete-btn { width: 20px; height: 20px; border: 0px solid #ffff…" at bounding box center [539, 265] width 509 height 398
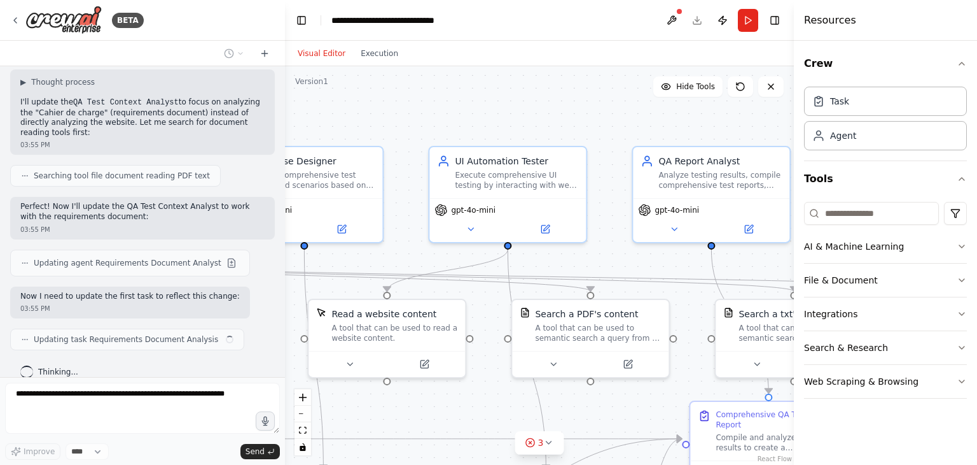
drag, startPoint x: 380, startPoint y: 299, endPoint x: 246, endPoint y: 292, distance: 133.8
click at [246, 296] on div "BETA Context : QA testing agent Purpose : create an AI powered agent that can p…" at bounding box center [488, 232] width 977 height 465
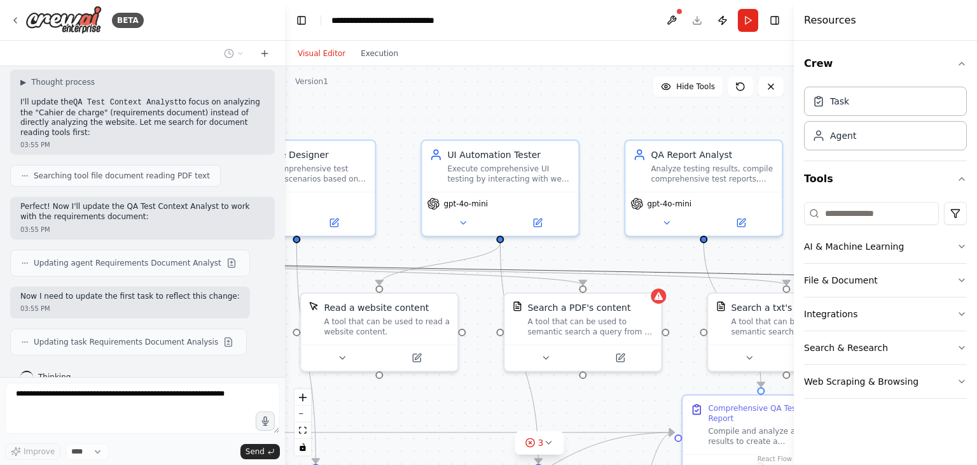
drag, startPoint x: 596, startPoint y: 265, endPoint x: 489, endPoint y: 283, distance: 107.8
click at [489, 283] on div ".deletable-edge-delete-btn { width: 20px; height: 20px; border: 0px solid #ffff…" at bounding box center [539, 265] width 509 height 398
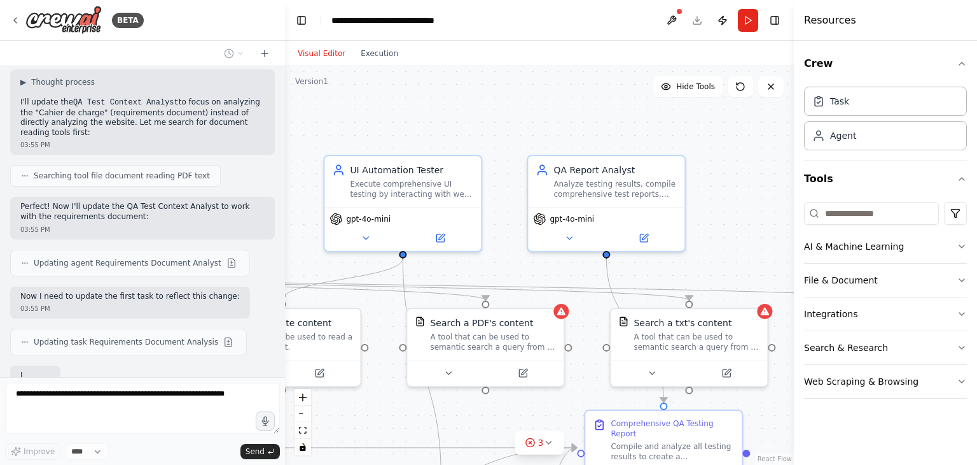
scroll to position [1579, 0]
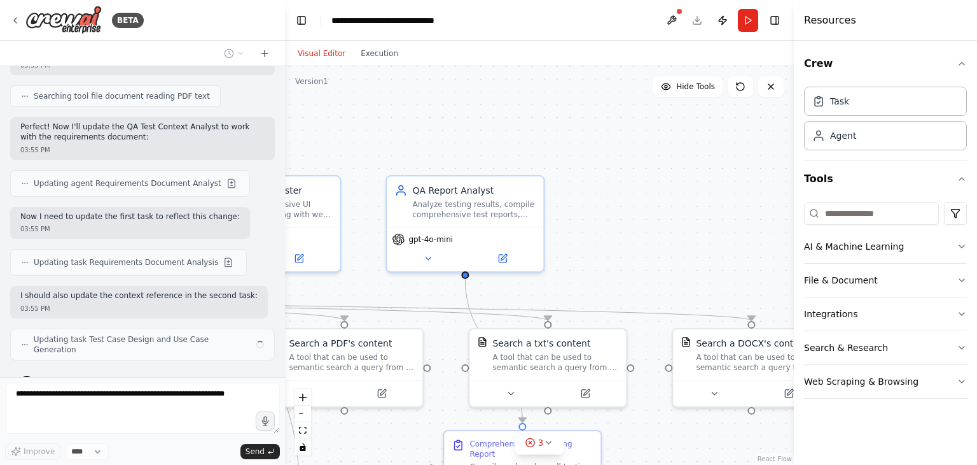
drag, startPoint x: 550, startPoint y: 249, endPoint x: 311, endPoint y: 285, distance: 241.3
click at [311, 285] on div ".deletable-edge-delete-btn { width: 20px; height: 20px; border: 0px solid #ffff…" at bounding box center [539, 265] width 509 height 398
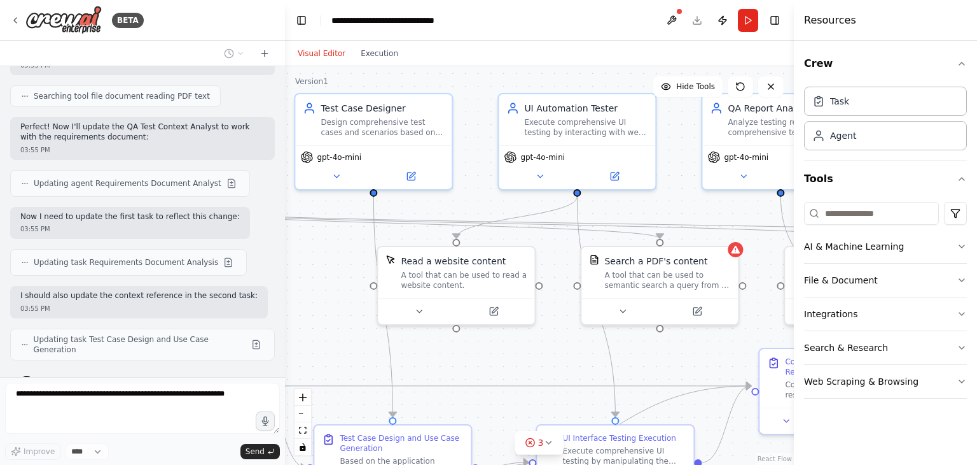
drag, startPoint x: 649, startPoint y: 276, endPoint x: 967, endPoint y: 194, distance: 328.6
click at [967, 194] on div "BETA Context : QA testing agent Purpose : create an AI powered agent that can p…" at bounding box center [488, 232] width 977 height 465
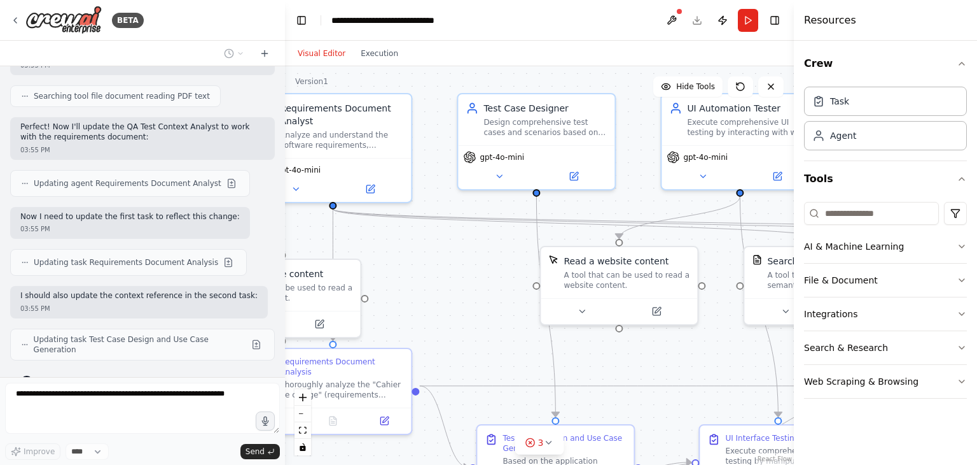
drag, startPoint x: 484, startPoint y: 206, endPoint x: 823, endPoint y: 203, distance: 339.2
click at [836, 206] on div "BETA Context : QA testing agent Purpose : create an AI powered agent that can p…" at bounding box center [488, 232] width 977 height 465
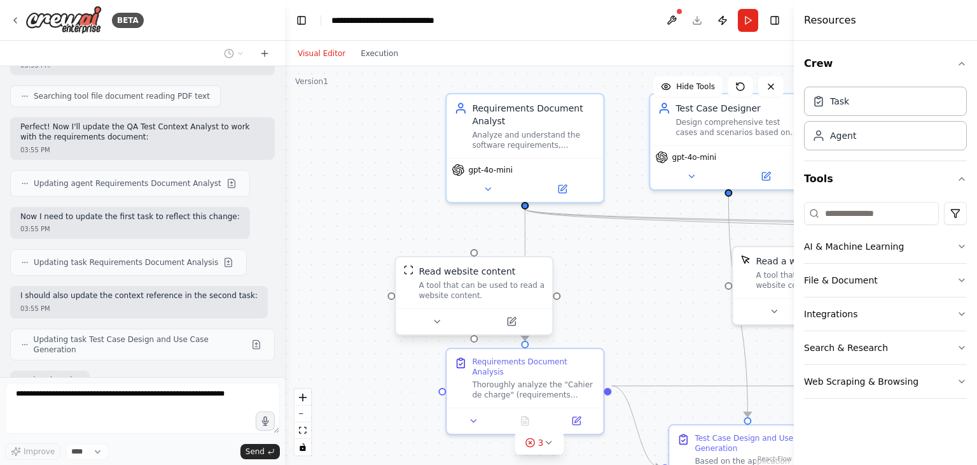
scroll to position [1658, 0]
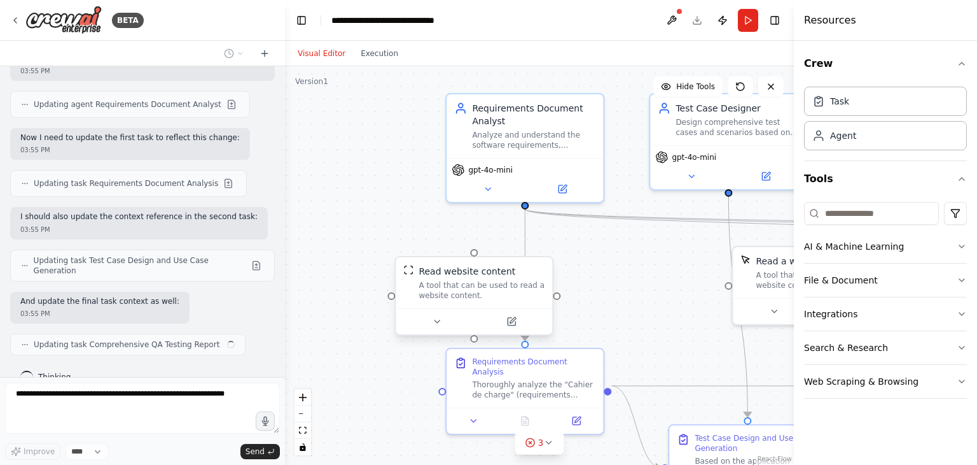
click at [494, 275] on div "Read website content" at bounding box center [467, 271] width 97 height 13
click at [540, 248] on icon at bounding box center [543, 245] width 8 height 8
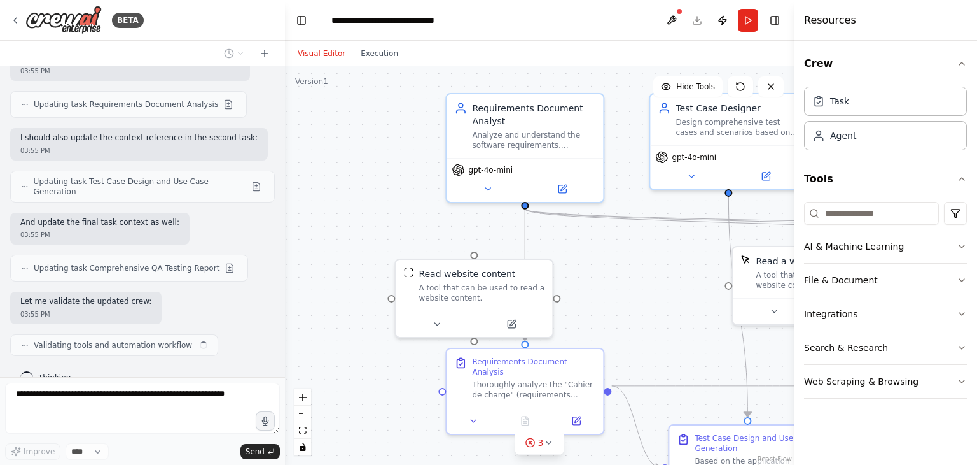
click at [525, 246] on icon "Edge from 5c83f3f4-3996-4664-bff2-c57f159c997f to 284d89e2-ccd9-4f69-b5d8-c1d82…" at bounding box center [525, 274] width 0 height 131
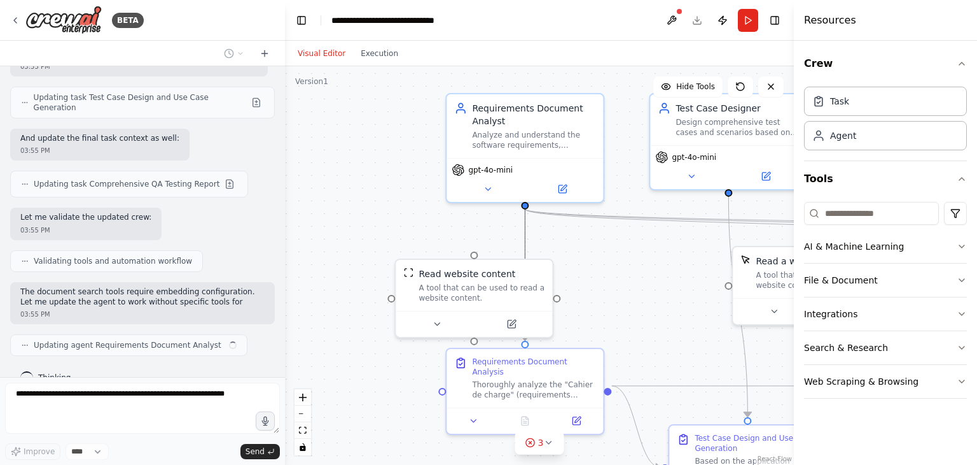
scroll to position [1831, 0]
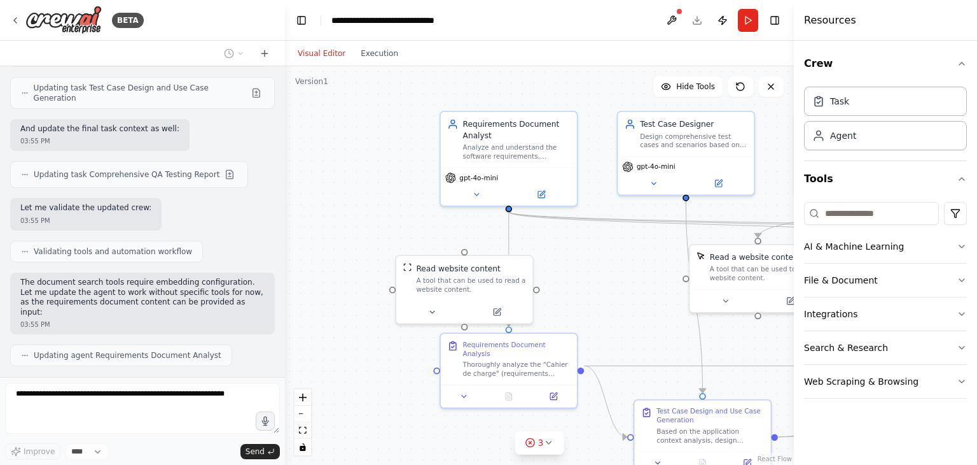
click at [382, 219] on div ".deletable-edge-delete-btn { width: 20px; height: 20px; border: 0px solid #ffff…" at bounding box center [539, 265] width 509 height 398
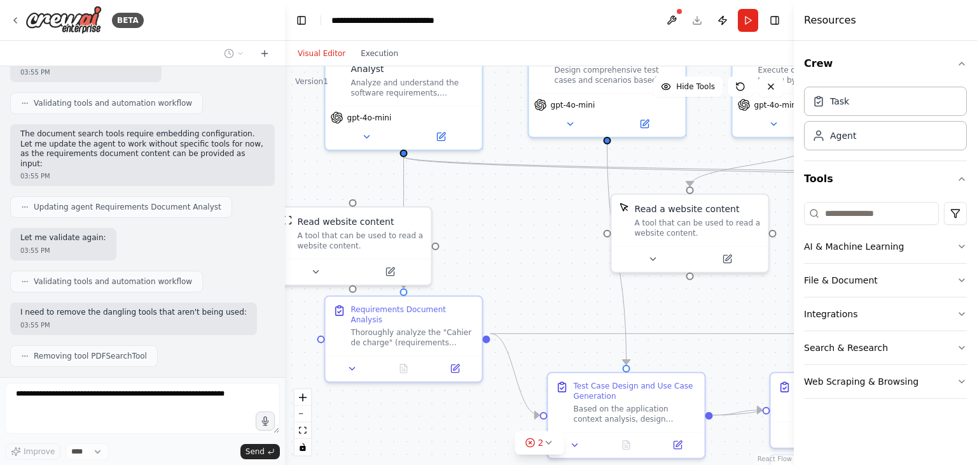
scroll to position [2011, 0]
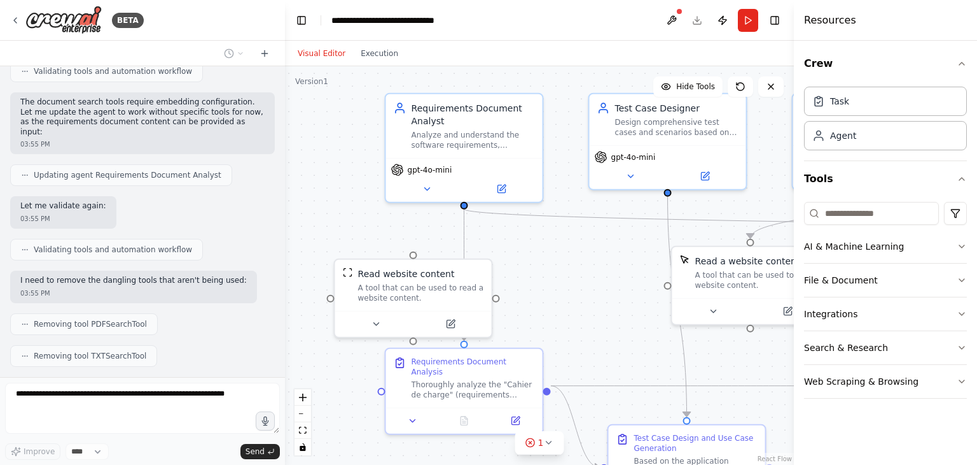
drag, startPoint x: 540, startPoint y: 222, endPoint x: 600, endPoint y: 274, distance: 79.9
click at [600, 274] on div ".deletable-edge-delete-btn { width: 20px; height: 20px; border: 0px solid #ffff…" at bounding box center [539, 265] width 509 height 398
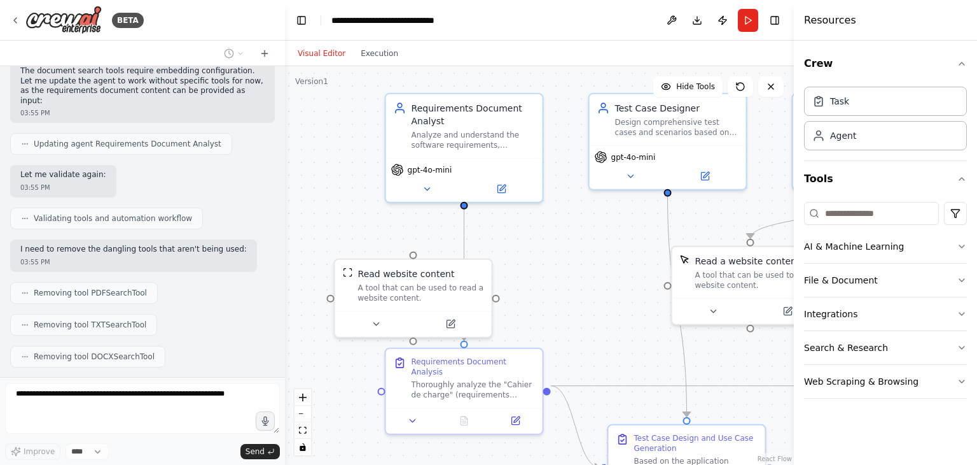
scroll to position [2074, 0]
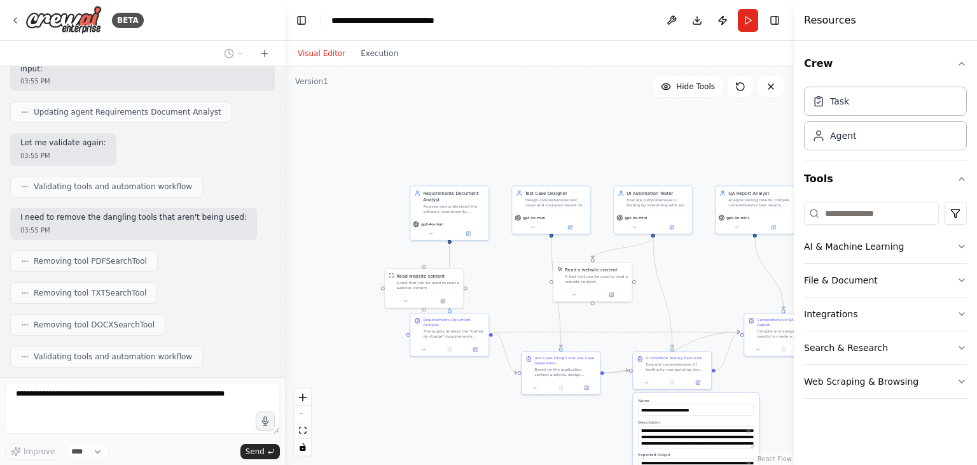
drag, startPoint x: 594, startPoint y: 139, endPoint x: 606, endPoint y: 170, distance: 32.9
click at [606, 170] on div ".deletable-edge-delete-btn { width: 20px; height: 20px; border: 0px solid #ffff…" at bounding box center [539, 265] width 509 height 398
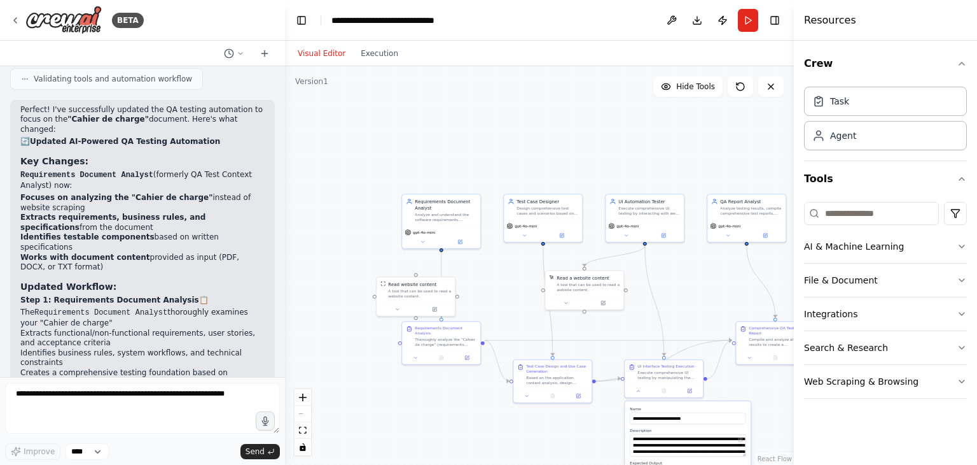
click at [520, 282] on div ".deletable-edge-delete-btn { width: 20px; height: 20px; border: 0px solid #ffff…" at bounding box center [539, 265] width 509 height 398
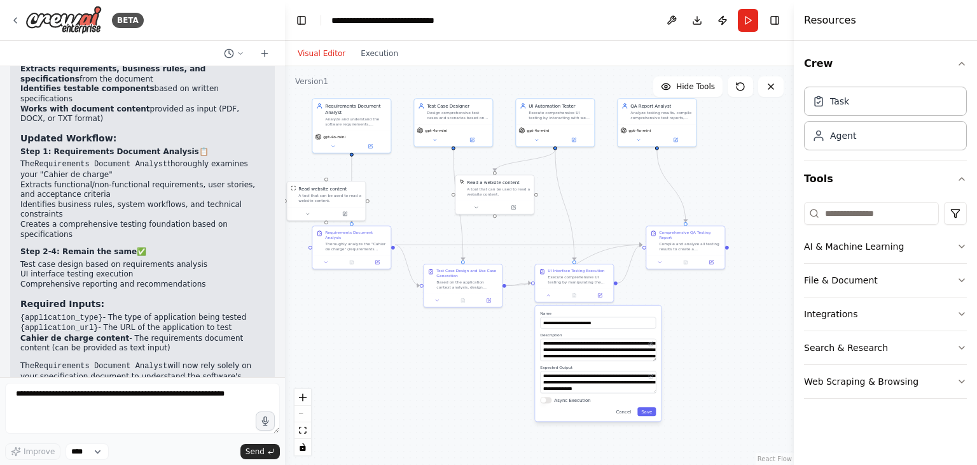
drag, startPoint x: 520, startPoint y: 282, endPoint x: 430, endPoint y: 186, distance: 131.0
click at [430, 186] on div ".deletable-edge-delete-btn { width: 20px; height: 20px; border: 0px solid #ffff…" at bounding box center [539, 265] width 509 height 398
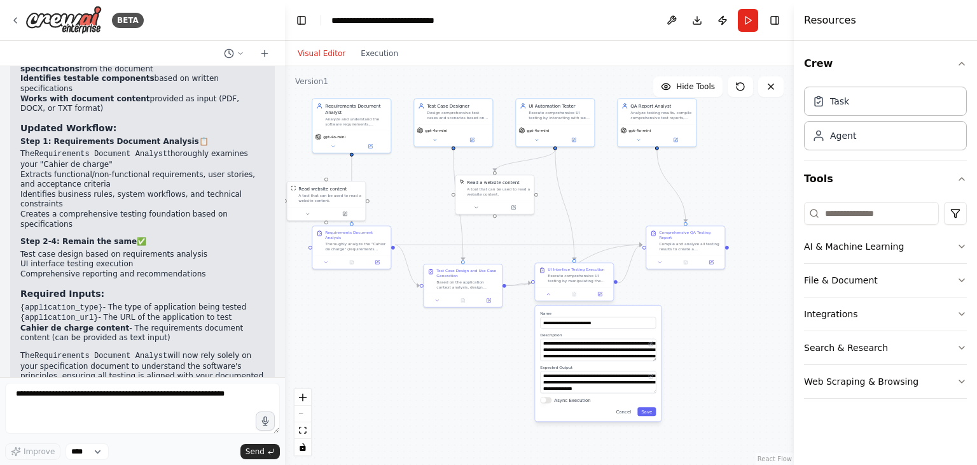
click at [550, 298] on div at bounding box center [574, 293] width 78 height 13
click at [550, 295] on icon at bounding box center [549, 293] width 5 height 5
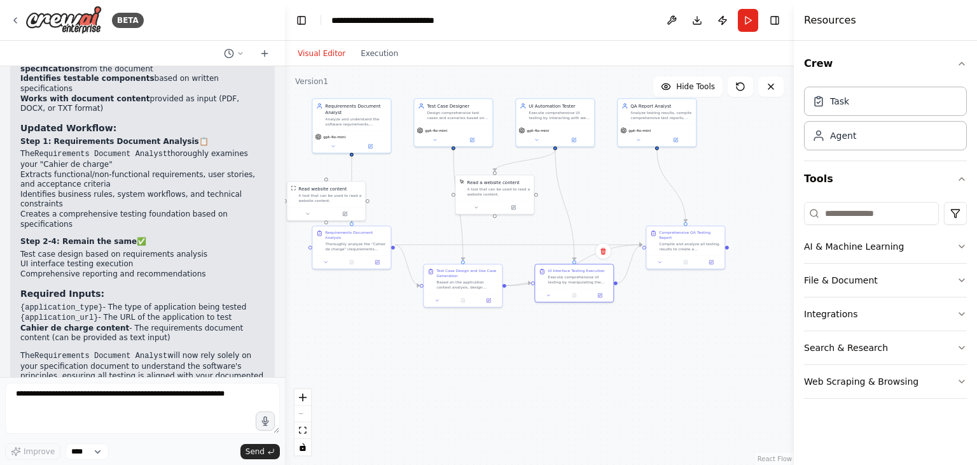
click at [488, 344] on div ".deletable-edge-delete-btn { width: 20px; height: 20px; border: 0px solid #ffff…" at bounding box center [539, 265] width 509 height 398
drag, startPoint x: 341, startPoint y: 191, endPoint x: 398, endPoint y: 357, distance: 175.5
click at [398, 357] on div "Read website content A tool that can be used to read a website content." at bounding box center [380, 358] width 63 height 18
click at [405, 332] on icon at bounding box center [406, 332] width 8 height 8
click at [385, 329] on button "Confirm" at bounding box center [369, 332] width 45 height 15
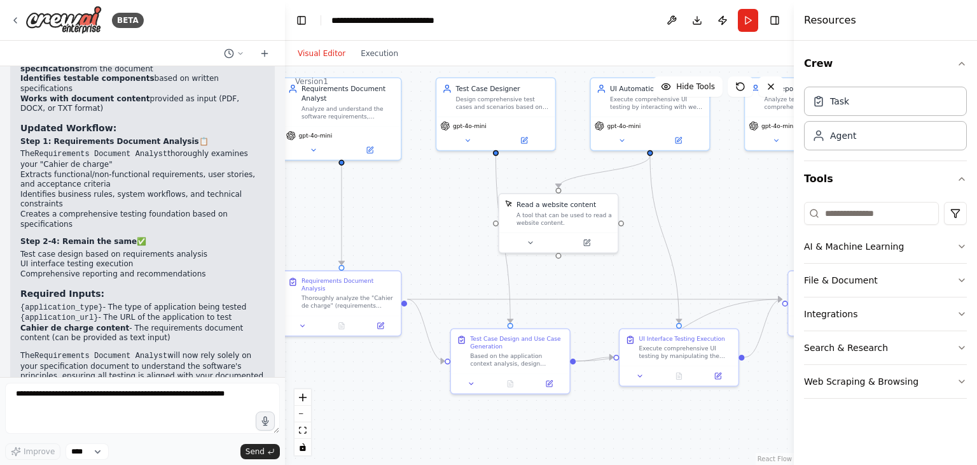
drag, startPoint x: 387, startPoint y: 303, endPoint x: 445, endPoint y: 448, distance: 156.2
click at [440, 464] on div ".deletable-edge-delete-btn { width: 20px; height: 20px; border: 0px solid #ffff…" at bounding box center [539, 265] width 509 height 398
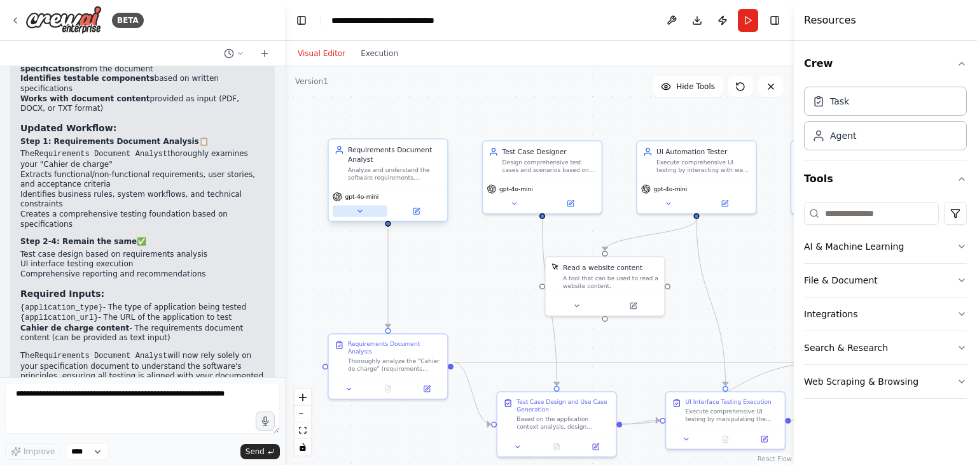
click at [363, 216] on button at bounding box center [360, 211] width 55 height 11
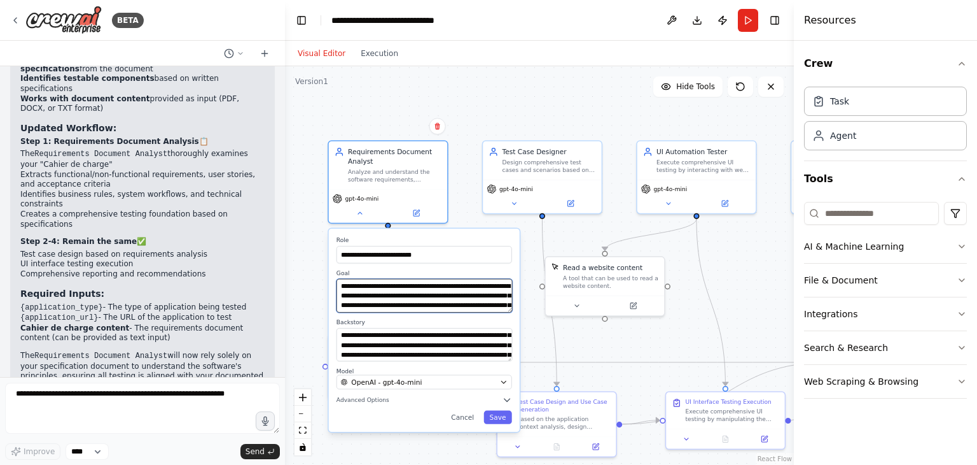
scroll to position [25, 0]
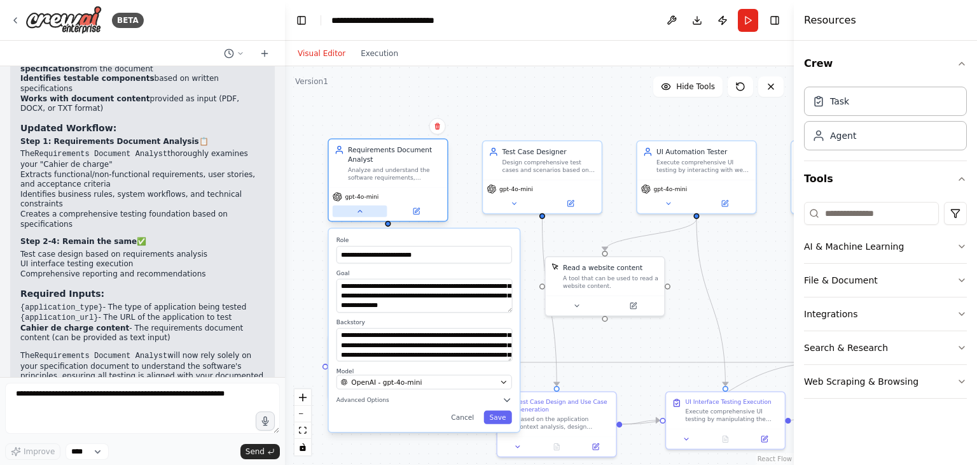
click at [361, 212] on icon at bounding box center [360, 211] width 8 height 8
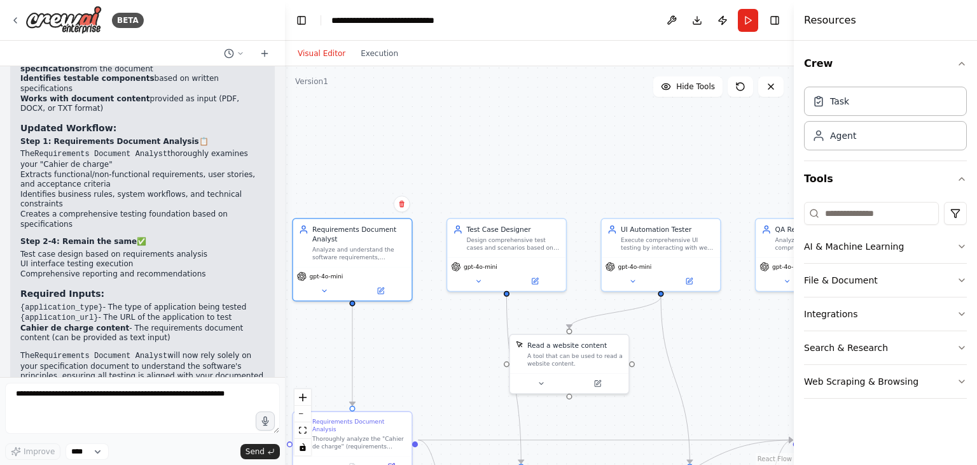
drag, startPoint x: 431, startPoint y: 268, endPoint x: 420, endPoint y: 338, distance: 70.9
click at [420, 338] on div ".deletable-edge-delete-btn { width: 20px; height: 20px; border: 0px solid #ffff…" at bounding box center [539, 265] width 509 height 398
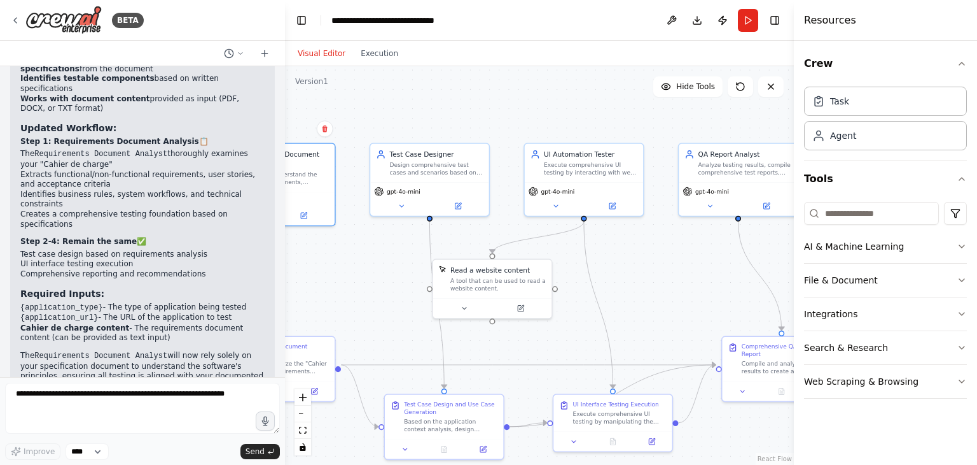
drag, startPoint x: 510, startPoint y: 164, endPoint x: 433, endPoint y: 88, distance: 107.5
click at [433, 88] on div ".deletable-edge-delete-btn { width: 20px; height: 20px; border: 0px solid #ffff…" at bounding box center [539, 265] width 509 height 398
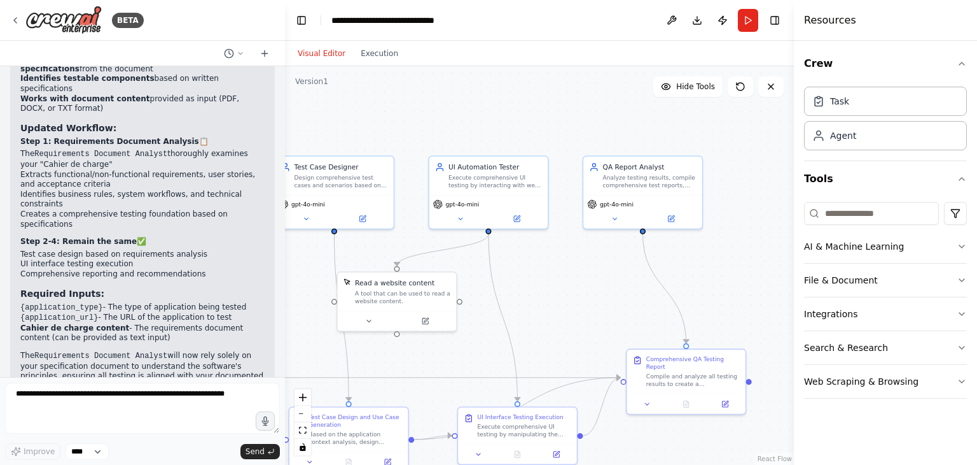
drag, startPoint x: 447, startPoint y: 100, endPoint x: 347, endPoint y: 114, distance: 100.9
click at [347, 114] on div ".deletable-edge-delete-btn { width: 20px; height: 20px; border: 0px solid #ffff…" at bounding box center [539, 265] width 509 height 398
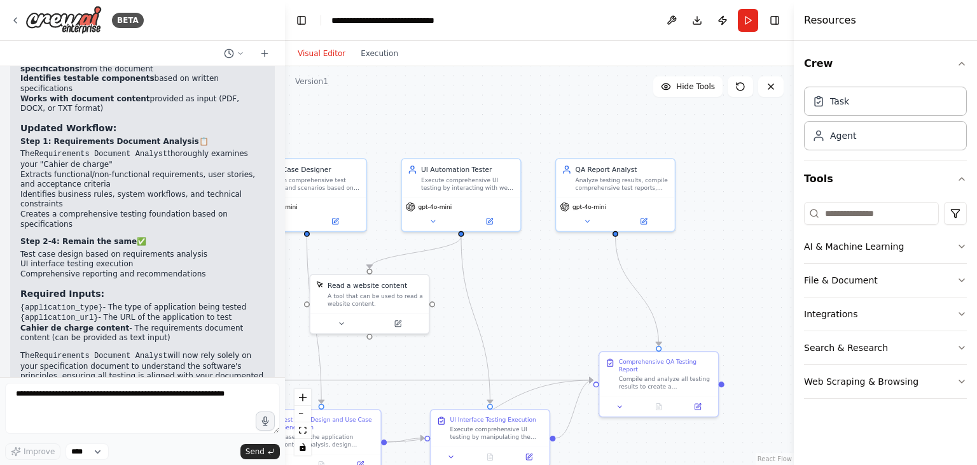
drag, startPoint x: 473, startPoint y: 108, endPoint x: 450, endPoint y: 109, distance: 22.9
click at [450, 109] on div ".deletable-edge-delete-btn { width: 20px; height: 20px; border: 0px solid #ffff…" at bounding box center [539, 265] width 509 height 398
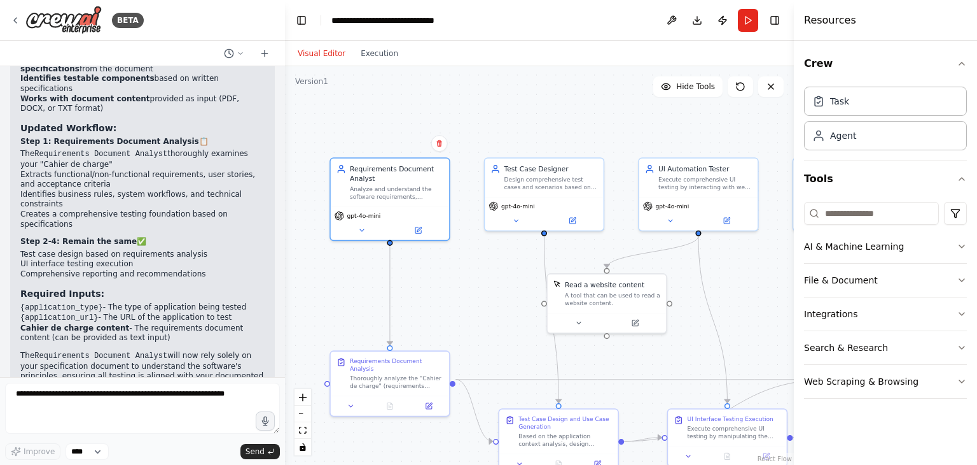
drag, startPoint x: 520, startPoint y: 294, endPoint x: 757, endPoint y: 293, distance: 237.4
click at [757, 293] on div ".deletable-edge-delete-btn { width: 20px; height: 20px; border: 0px solid #ffff…" at bounding box center [539, 265] width 509 height 398
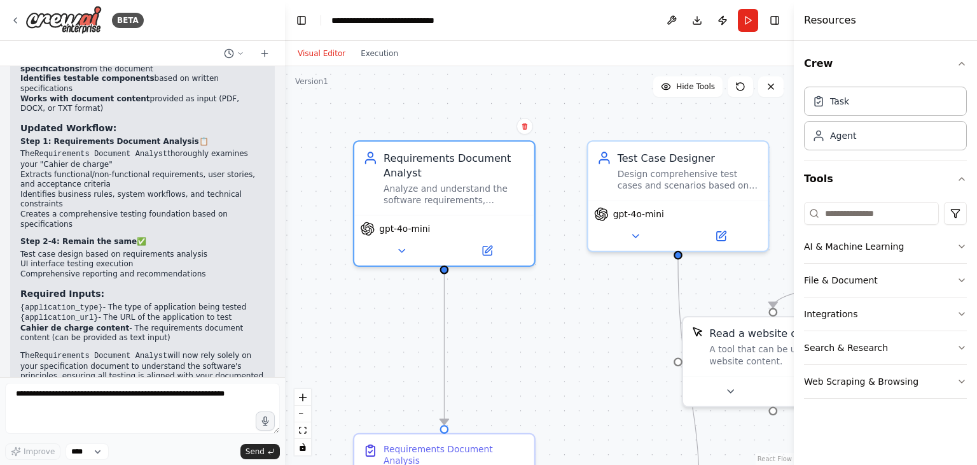
drag, startPoint x: 342, startPoint y: 129, endPoint x: 449, endPoint y: 92, distance: 113.3
click at [449, 92] on div ".deletable-edge-delete-btn { width: 20px; height: 20px; border: 0px solid #ffff…" at bounding box center [539, 265] width 509 height 398
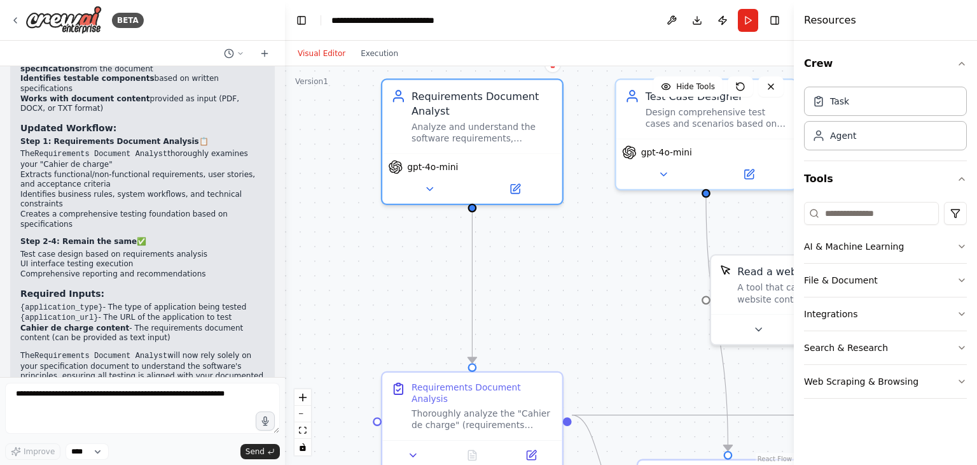
drag, startPoint x: 328, startPoint y: 332, endPoint x: 356, endPoint y: 271, distance: 67.2
click at [356, 271] on div ".deletable-edge-delete-btn { width: 20px; height: 20px; border: 0px solid #ffff…" at bounding box center [539, 265] width 509 height 398
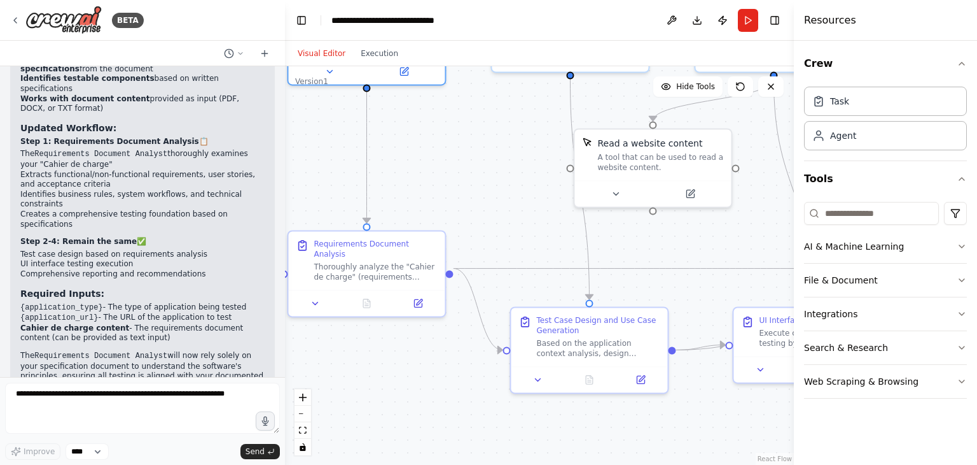
drag, startPoint x: 365, startPoint y: 286, endPoint x: 297, endPoint y: 157, distance: 145.5
click at [272, 153] on div "BETA Context : QA testing agent Purpose : create an AI powered agent that can p…" at bounding box center [488, 232] width 977 height 465
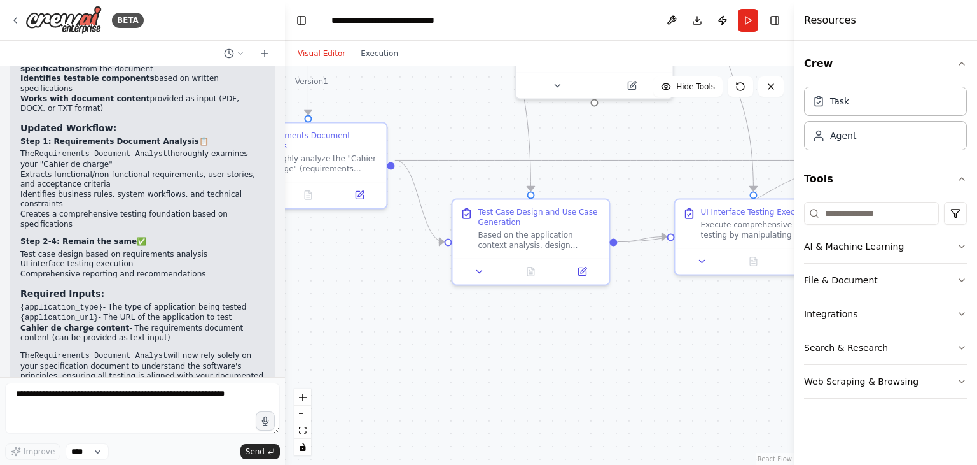
drag, startPoint x: 430, startPoint y: 354, endPoint x: 288, endPoint y: 162, distance: 239.8
click at [288, 162] on div ".deletable-edge-delete-btn { width: 20px; height: 20px; border: 0px solid #ffff…" at bounding box center [539, 265] width 509 height 398
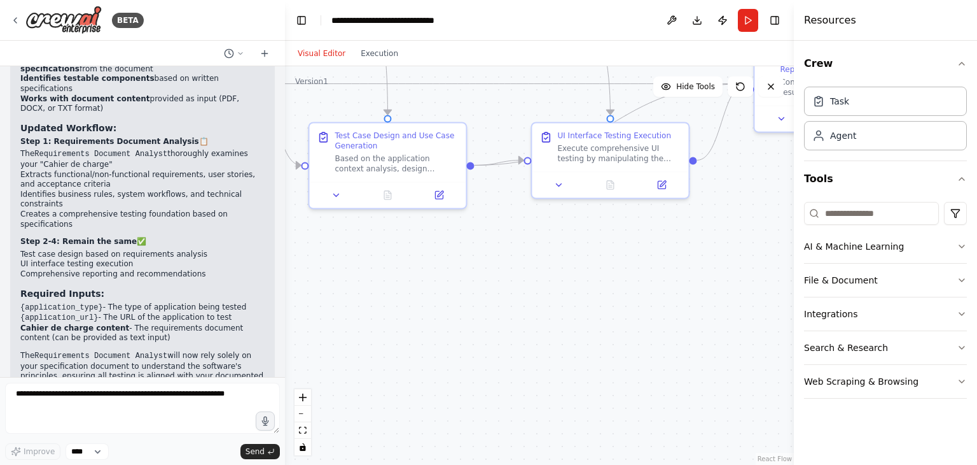
drag, startPoint x: 482, startPoint y: 293, endPoint x: 347, endPoint y: 351, distance: 147.1
click at [346, 363] on div ".deletable-edge-delete-btn { width: 20px; height: 20px; border: 0px solid #ffff…" at bounding box center [539, 265] width 509 height 398
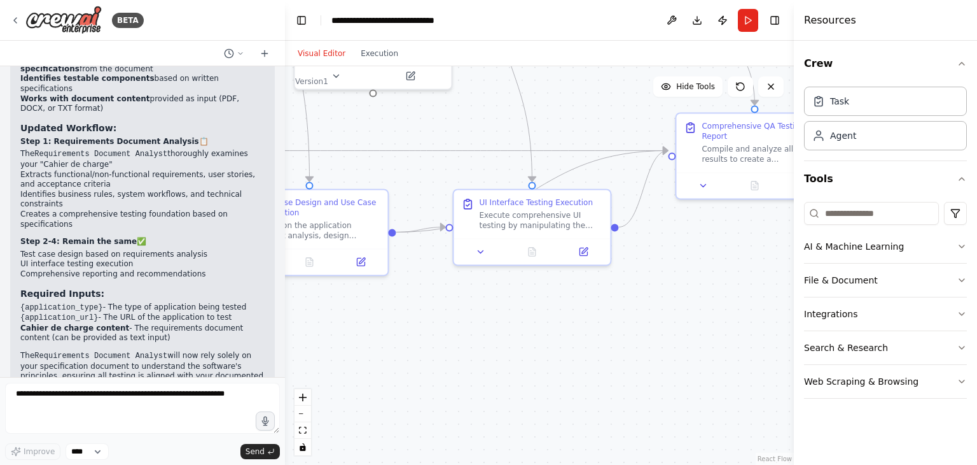
drag, startPoint x: 391, startPoint y: 353, endPoint x: 253, endPoint y: 372, distance: 138.8
click at [257, 381] on div "BETA Context : QA testing agent Purpose : create an AI powered agent that can p…" at bounding box center [488, 232] width 977 height 465
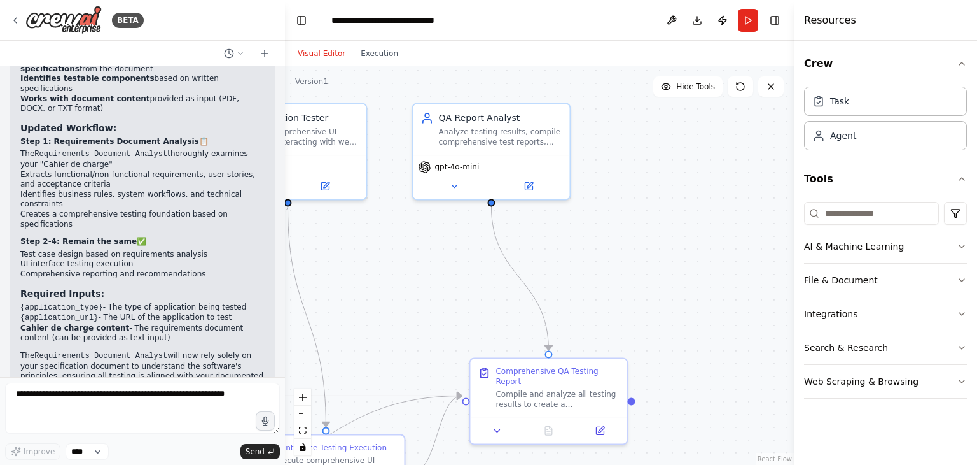
drag, startPoint x: 484, startPoint y: 121, endPoint x: 424, endPoint y: 294, distance: 183.1
click at [410, 339] on div ".deletable-edge-delete-btn { width: 20px; height: 20px; border: 0px solid #ffff…" at bounding box center [539, 265] width 509 height 398
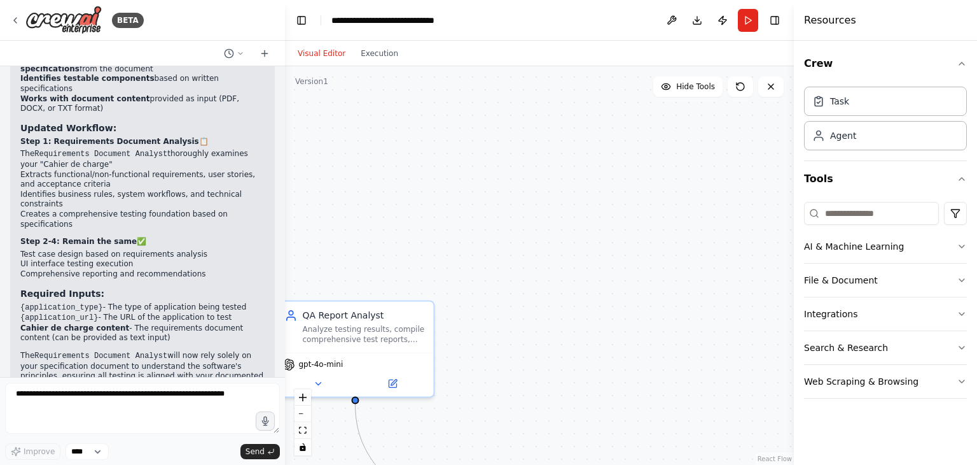
drag, startPoint x: 664, startPoint y: 229, endPoint x: 535, endPoint y: 407, distance: 220.1
click at [535, 407] on div ".deletable-edge-delete-btn { width: 20px; height: 20px; border: 0px solid #ffff…" at bounding box center [539, 265] width 509 height 398
drag, startPoint x: 593, startPoint y: 221, endPoint x: 555, endPoint y: 287, distance: 76.4
click at [648, 386] on div ".deletable-edge-delete-btn { width: 20px; height: 20px; border: 0px solid #ffff…" at bounding box center [539, 265] width 509 height 398
drag, startPoint x: 579, startPoint y: 344, endPoint x: 636, endPoint y: 339, distance: 56.8
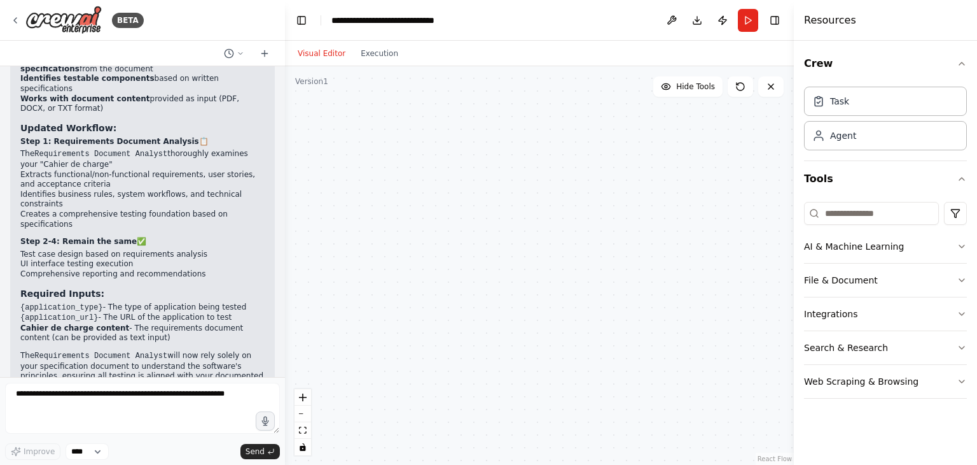
click at [626, 350] on div ".deletable-edge-delete-btn { width: 20px; height: 20px; border: 0px solid #ffff…" at bounding box center [539, 265] width 509 height 398
click at [540, 325] on div ".deletable-edge-delete-btn { width: 20px; height: 20px; border: 0px solid #ffff…" at bounding box center [539, 265] width 509 height 398
drag, startPoint x: 473, startPoint y: 316, endPoint x: 675, endPoint y: 237, distance: 216.2
click at [667, 241] on div ".deletable-edge-delete-btn { width: 20px; height: 20px; border: 0px solid #ffff…" at bounding box center [539, 265] width 509 height 398
drag, startPoint x: 696, startPoint y: 230, endPoint x: 764, endPoint y: 181, distance: 83.9
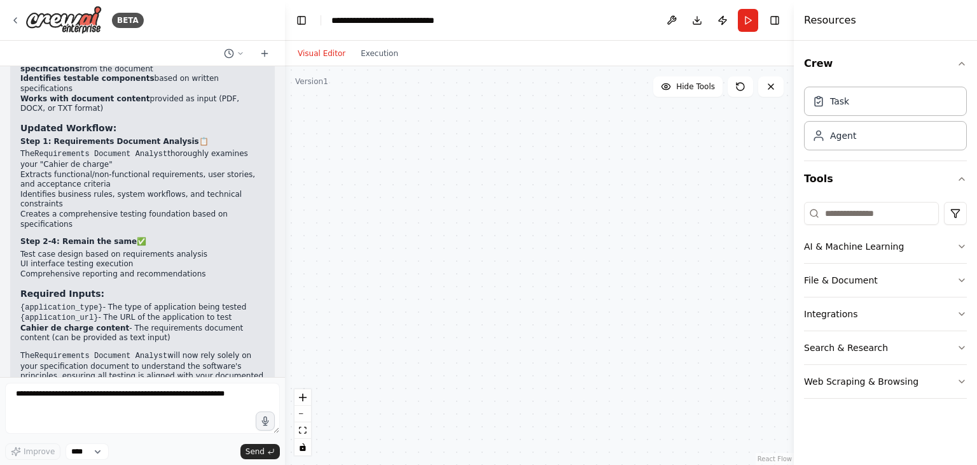
click at [762, 186] on div ".deletable-edge-delete-btn { width: 20px; height: 20px; border: 0px solid #ffff…" at bounding box center [539, 265] width 509 height 398
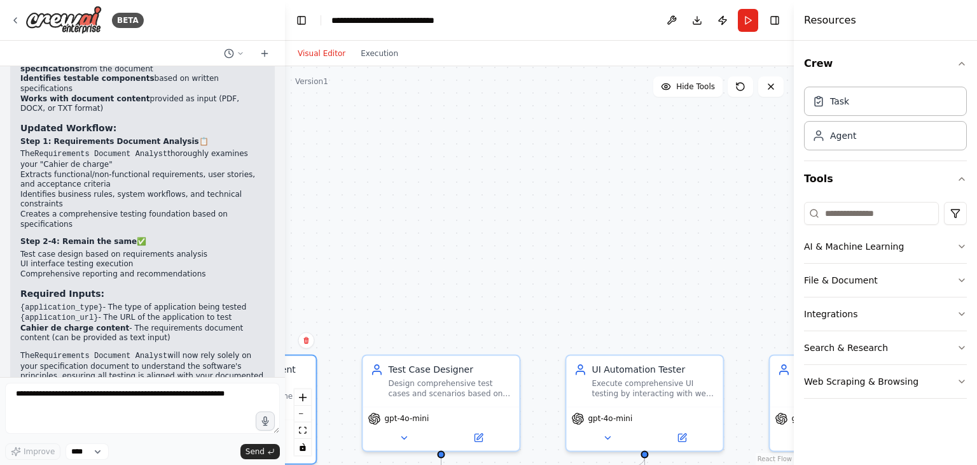
drag, startPoint x: 648, startPoint y: 253, endPoint x: 697, endPoint y: 185, distance: 83.4
click at [688, 196] on div ".deletable-edge-delete-btn { width: 20px; height: 20px; border: 0px solid #ffff…" at bounding box center [539, 265] width 509 height 398
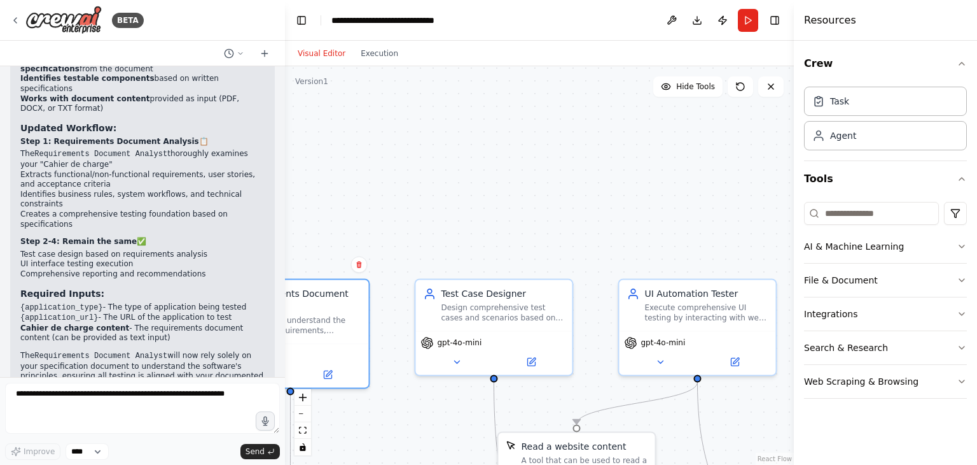
drag, startPoint x: 583, startPoint y: 229, endPoint x: 706, endPoint y: 185, distance: 131.0
click at [705, 185] on div ".deletable-edge-delete-btn { width: 20px; height: 20px; border: 0px solid #ffff…" at bounding box center [539, 265] width 509 height 398
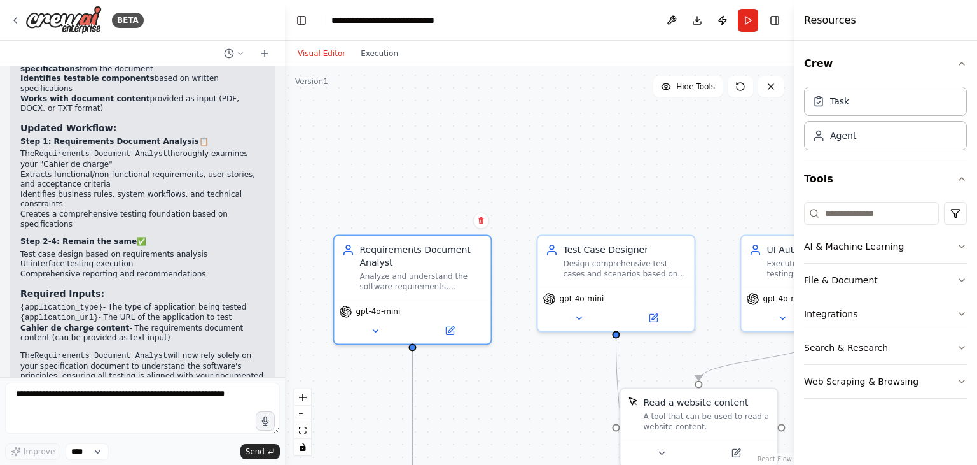
drag, startPoint x: 653, startPoint y: 206, endPoint x: 760, endPoint y: 160, distance: 117.1
click at [758, 161] on div ".deletable-edge-delete-btn { width: 20px; height: 20px; border: 0px solid #ffff…" at bounding box center [539, 265] width 509 height 398
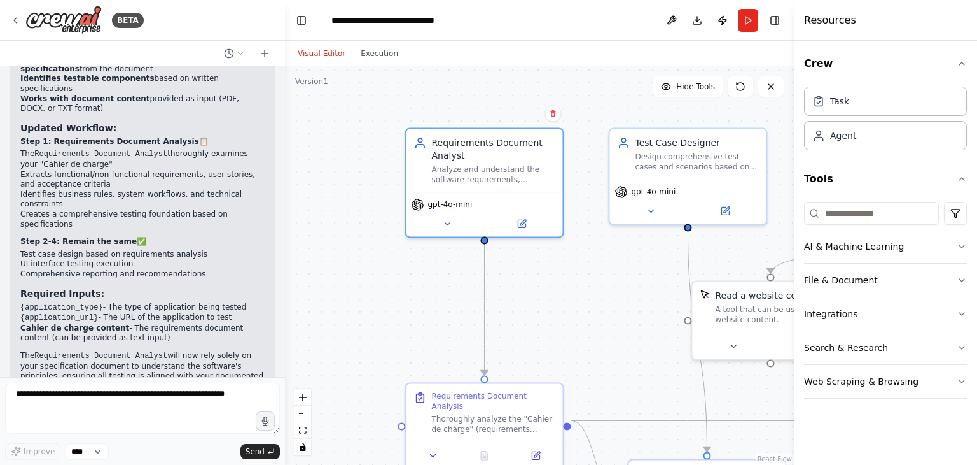
drag, startPoint x: 622, startPoint y: 360, endPoint x: 589, endPoint y: 295, distance: 72.9
click at [589, 295] on div ".deletable-edge-delete-btn { width: 20px; height: 20px; border: 0px solid #ffff…" at bounding box center [539, 265] width 509 height 398
